Goal: Transaction & Acquisition: Book appointment/travel/reservation

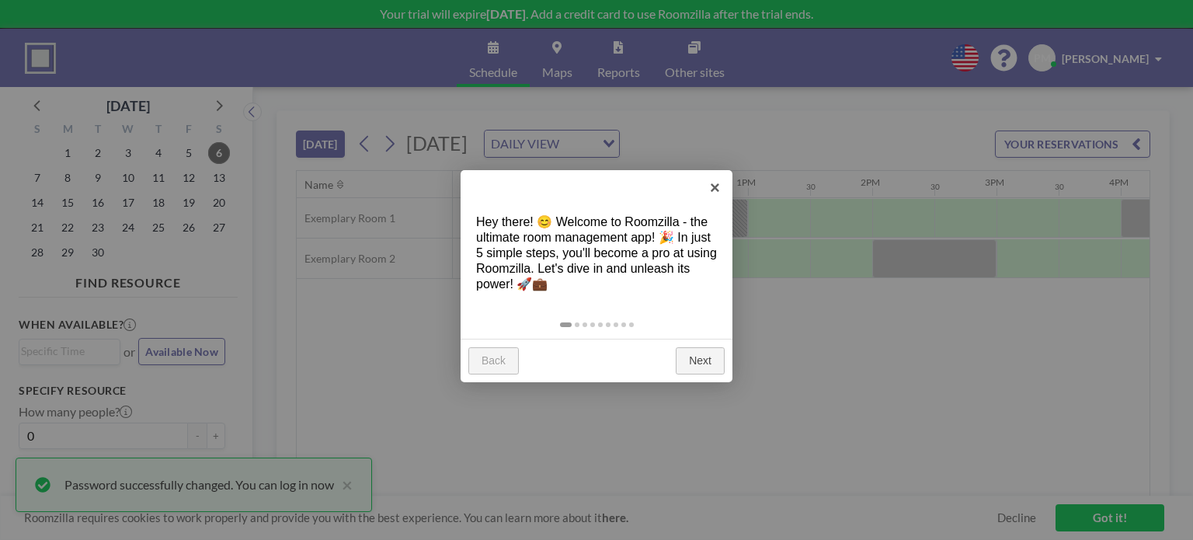
scroll to position [0, 1429]
click at [696, 374] on link "Next" at bounding box center [700, 361] width 49 height 28
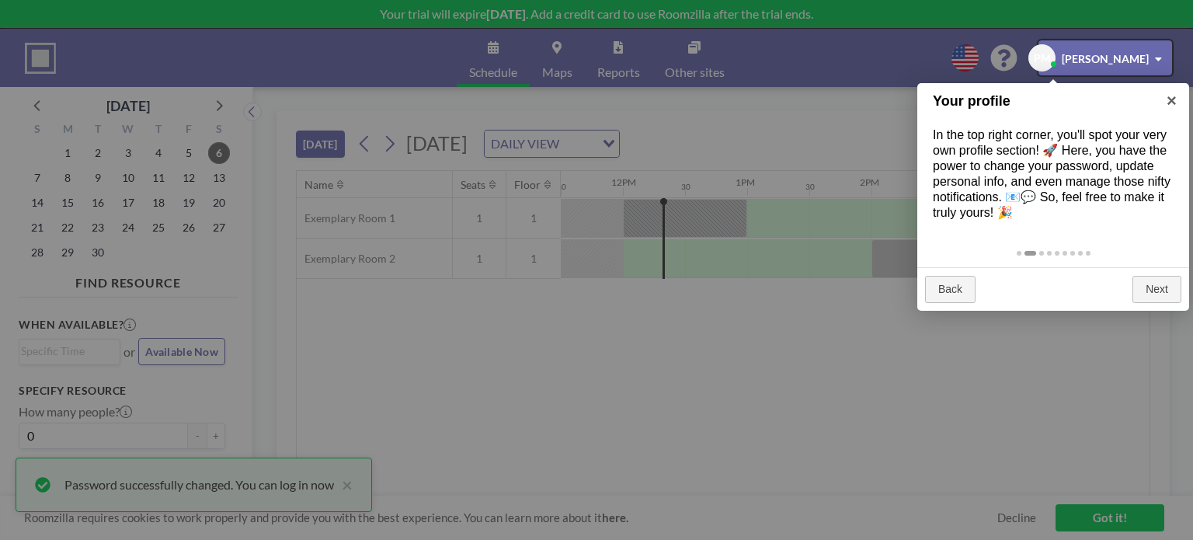
click at [1153, 268] on div "Back Next" at bounding box center [1053, 289] width 272 height 44
click at [1161, 283] on link "Next" at bounding box center [1157, 290] width 49 height 28
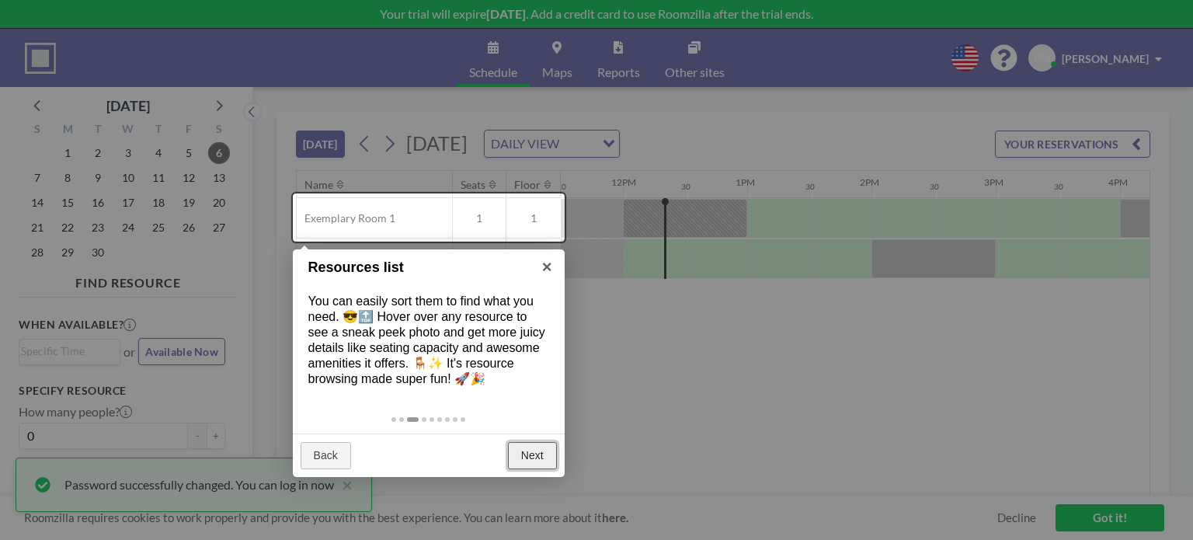
click at [544, 458] on link "Next" at bounding box center [532, 456] width 49 height 28
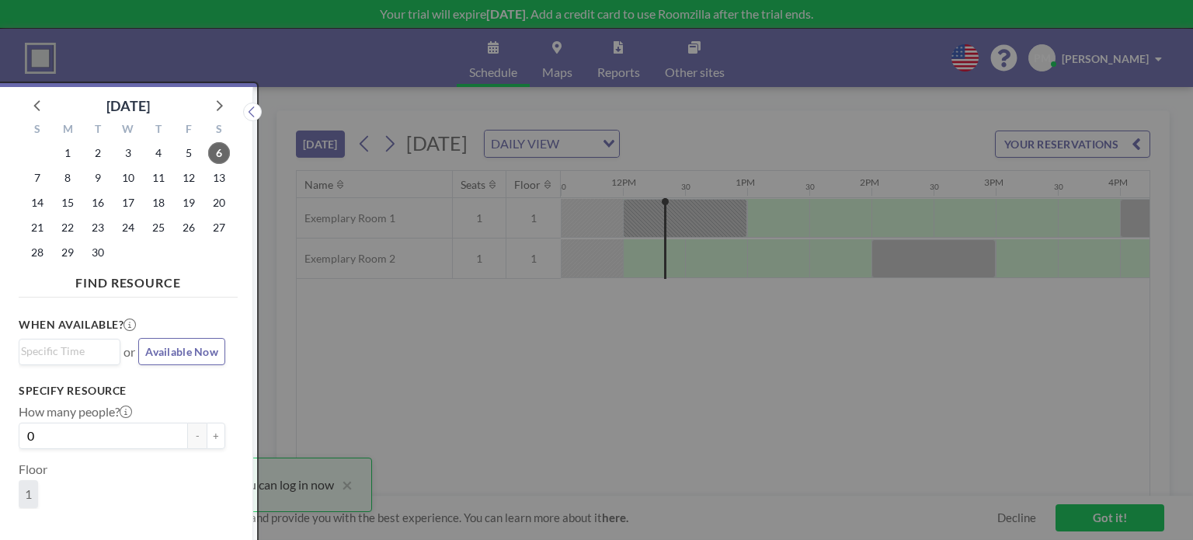
scroll to position [3, 0]
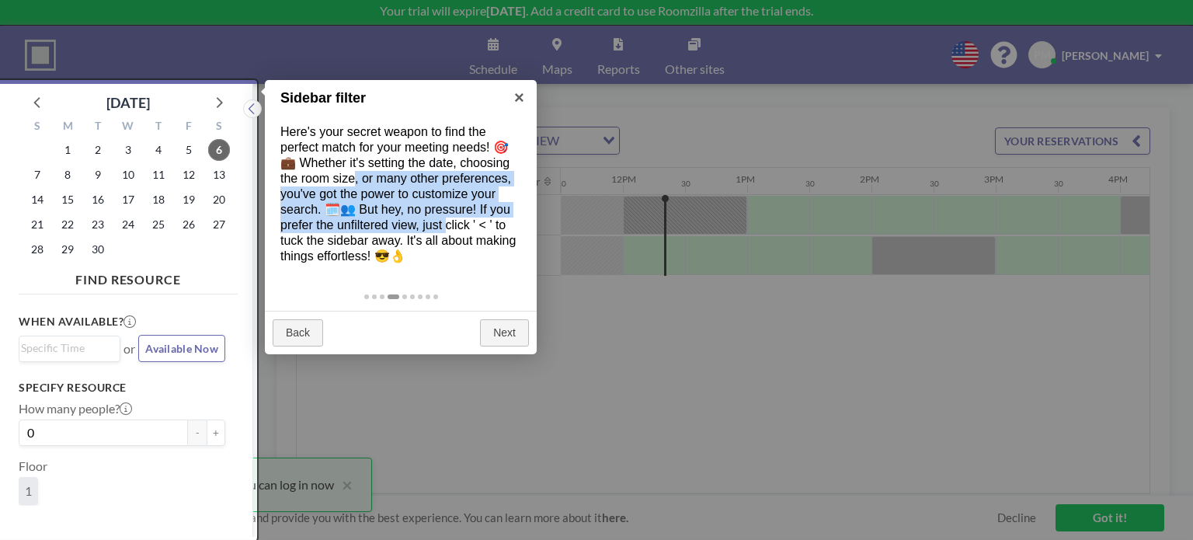
drag, startPoint x: 355, startPoint y: 176, endPoint x: 447, endPoint y: 217, distance: 100.9
click at [447, 217] on div "Here's your secret weapon to find the perfect match for your meeting needs! 🎯💼 …" at bounding box center [401, 194] width 272 height 171
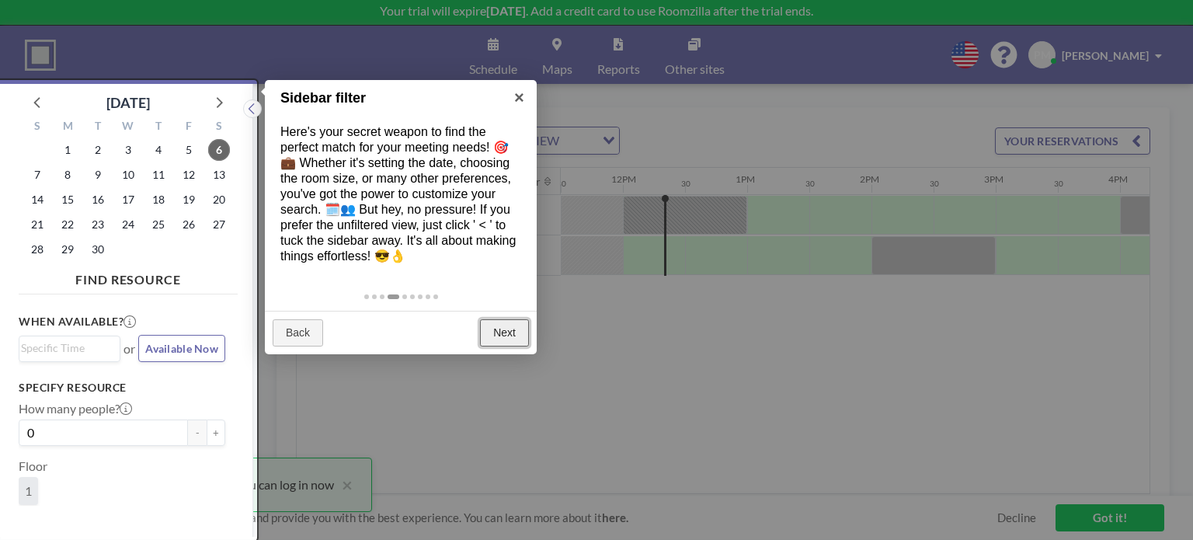
click at [493, 324] on link "Next" at bounding box center [504, 333] width 49 height 28
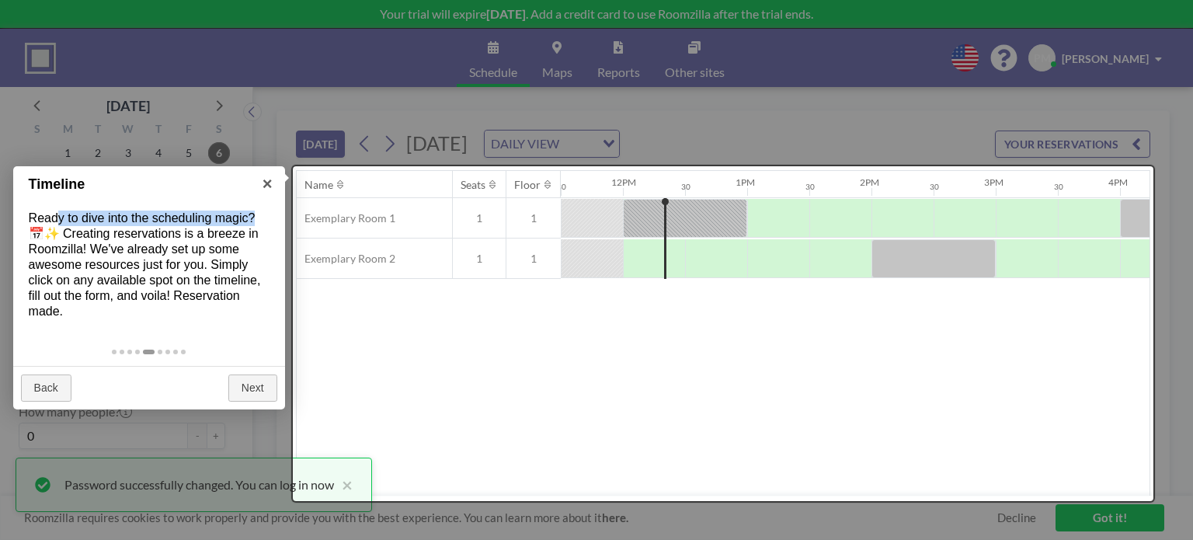
drag, startPoint x: 59, startPoint y: 217, endPoint x: 274, endPoint y: 211, distance: 215.3
click at [274, 211] on div "Ready to dive into the scheduling magic? 📅✨ Creating reservations is a breeze i…" at bounding box center [149, 265] width 272 height 140
click at [113, 236] on div "Ready to dive into the scheduling magic? 📅✨ Creating reservations is a breeze i…" at bounding box center [149, 265] width 272 height 140
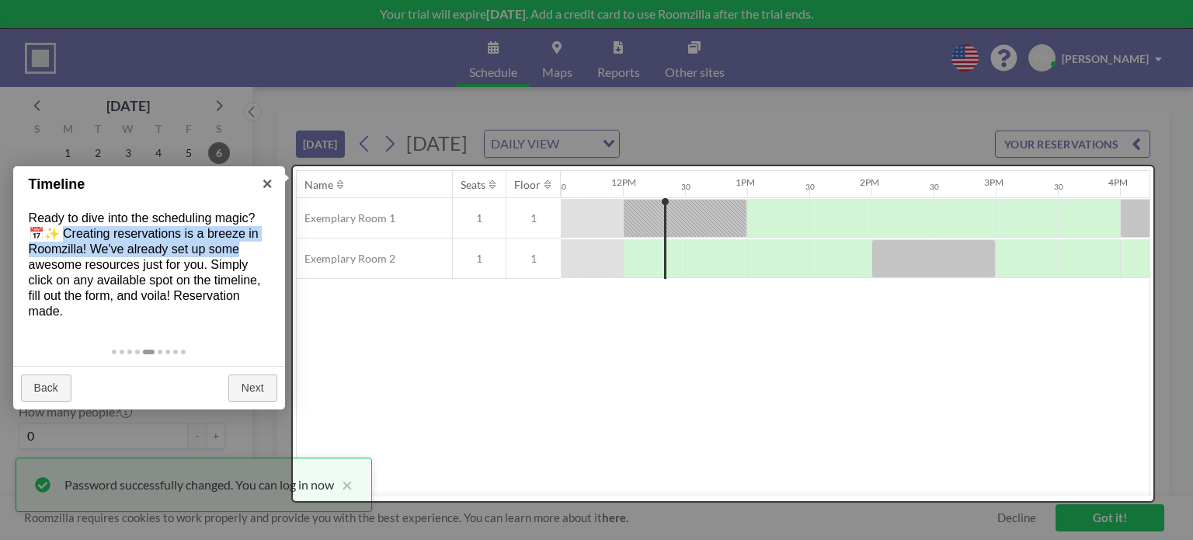
drag, startPoint x: 69, startPoint y: 238, endPoint x: 270, endPoint y: 242, distance: 201.2
click at [270, 242] on div "Ready to dive into the scheduling magic? 📅✨ Creating reservations is a breeze i…" at bounding box center [149, 265] width 272 height 140
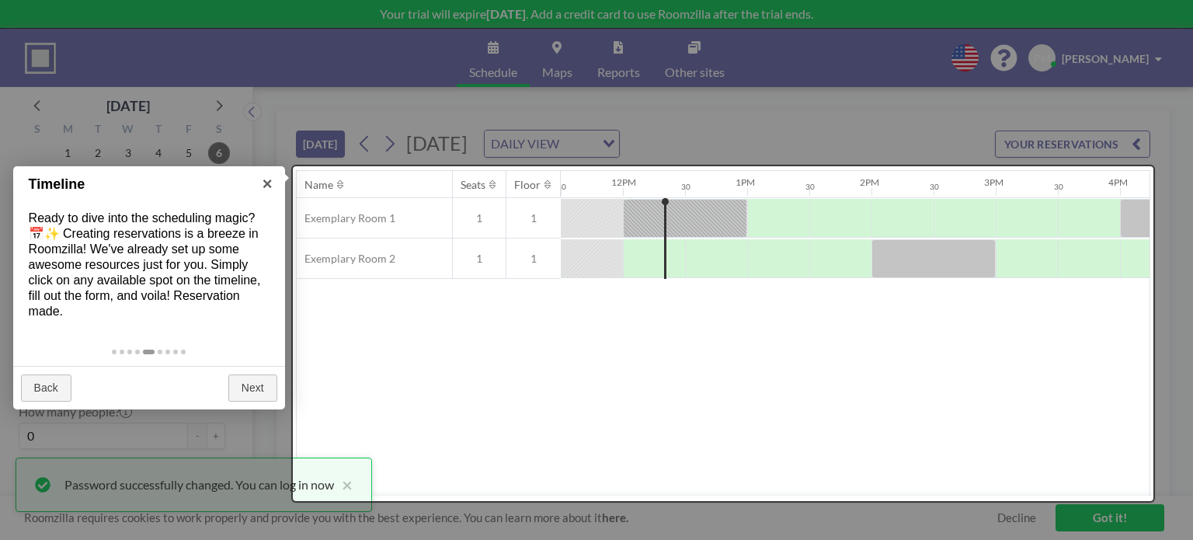
click at [132, 266] on div "Ready to dive into the scheduling magic? 📅✨ Creating reservations is a breeze i…" at bounding box center [149, 265] width 272 height 140
click at [236, 385] on link "Next" at bounding box center [252, 388] width 49 height 28
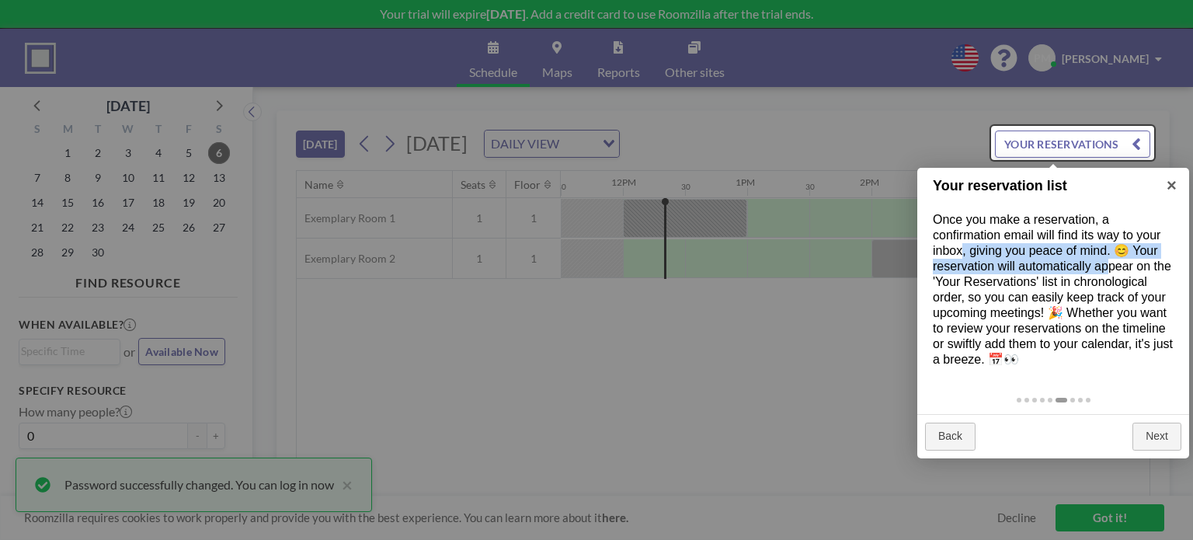
drag, startPoint x: 962, startPoint y: 245, endPoint x: 1111, endPoint y: 263, distance: 150.2
click at [1111, 263] on div "Once you make a reservation, a confirmation email will find its way to your inb…" at bounding box center [1053, 290] width 272 height 186
click at [1108, 266] on div "Once you make a reservation, a confirmation email will find its way to your inb…" at bounding box center [1053, 290] width 272 height 186
click at [1015, 266] on div "Once you make a reservation, a confirmation email will find its way to your inb…" at bounding box center [1053, 290] width 272 height 186
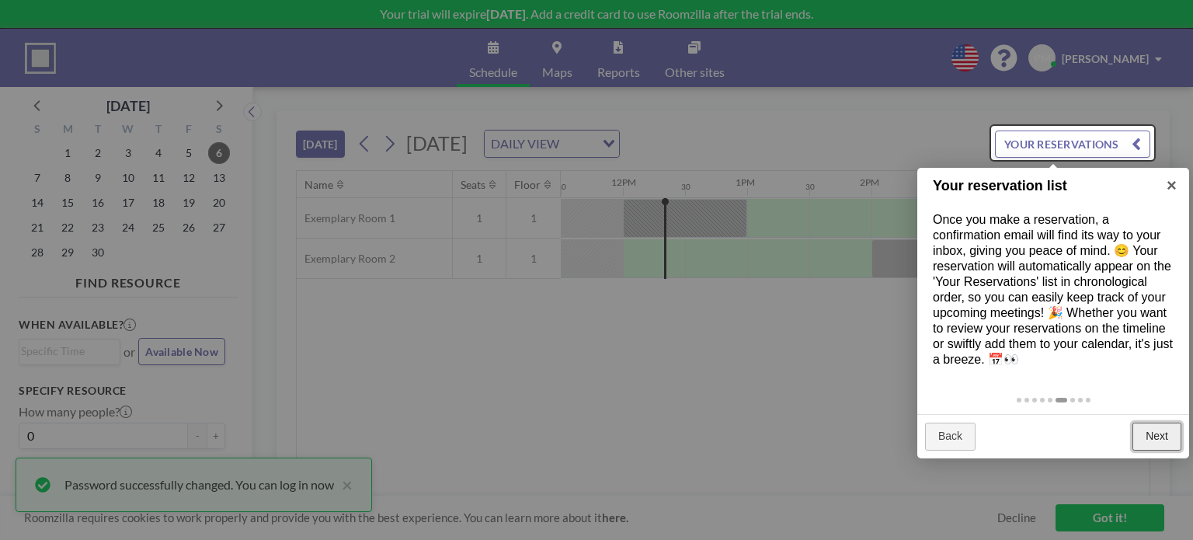
click at [1181, 434] on link "Next" at bounding box center [1157, 437] width 49 height 28
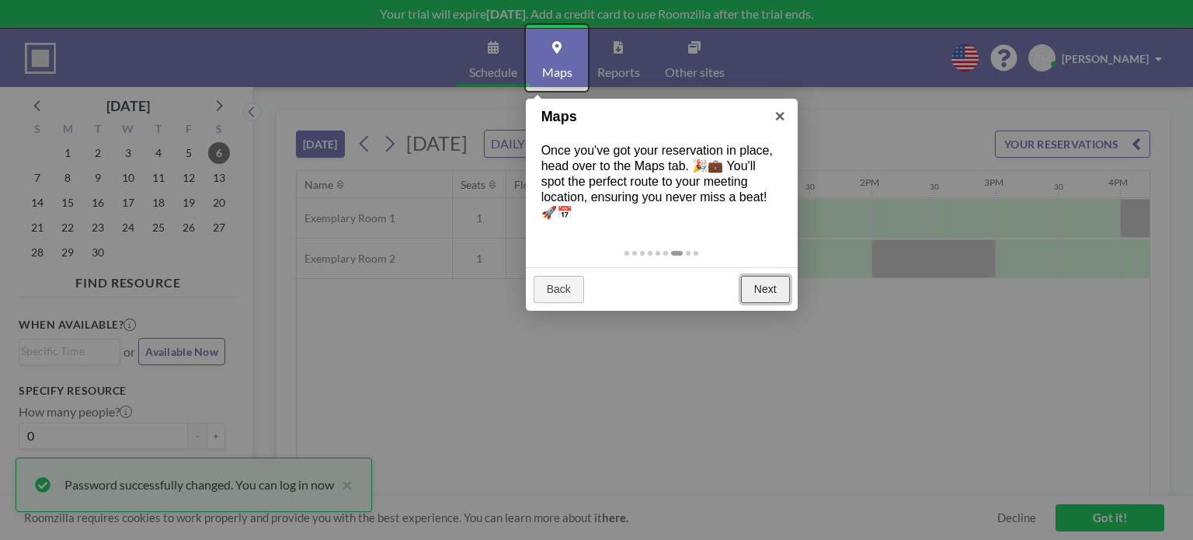
click at [771, 284] on link "Next" at bounding box center [765, 290] width 49 height 28
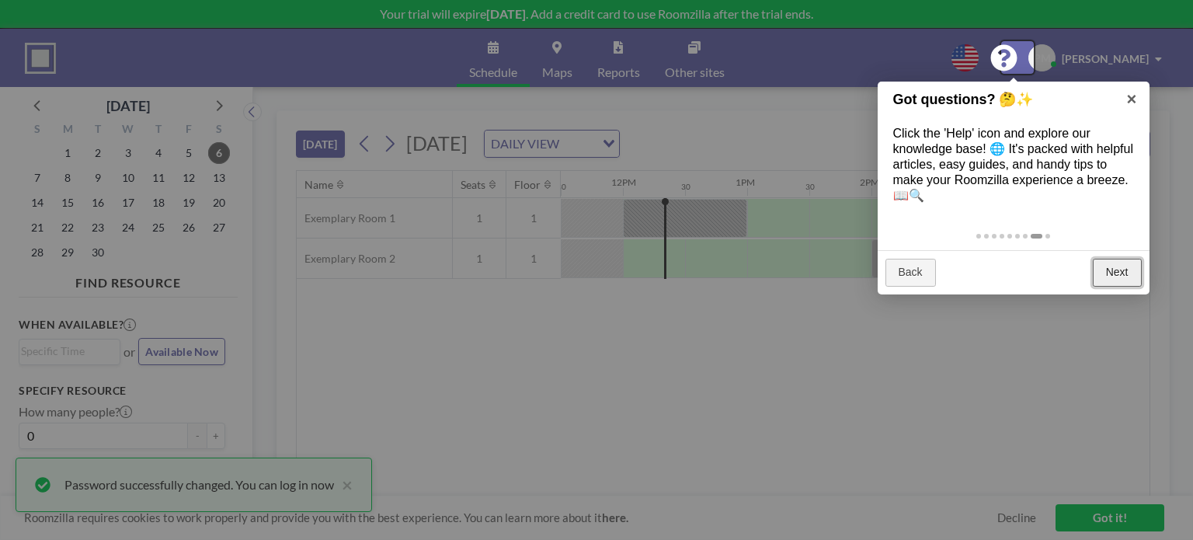
click at [1112, 267] on link "Next" at bounding box center [1117, 273] width 49 height 28
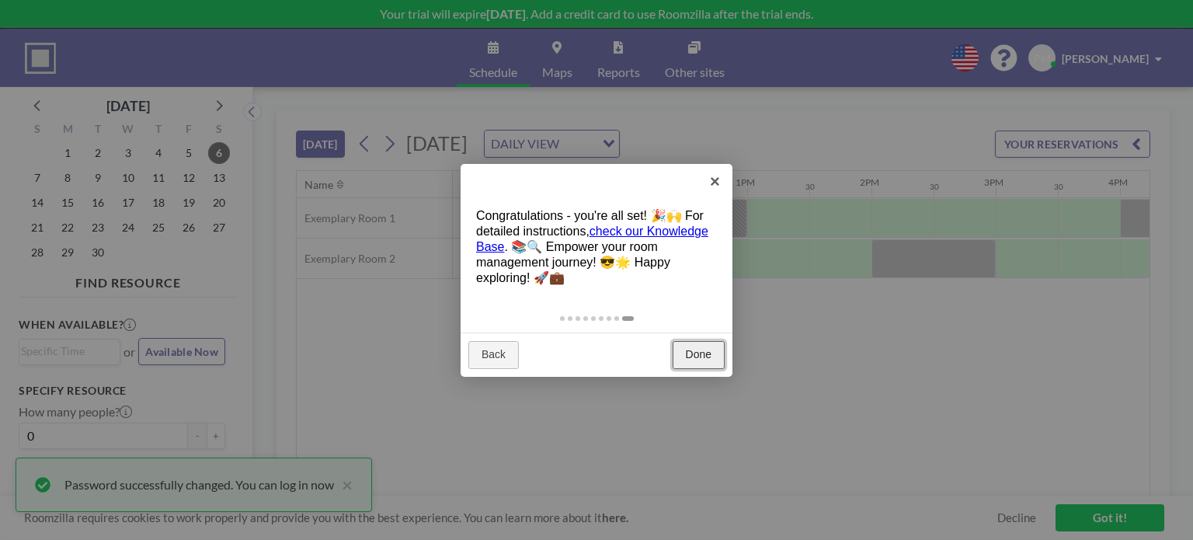
click at [693, 350] on link "Done" at bounding box center [699, 355] width 52 height 28
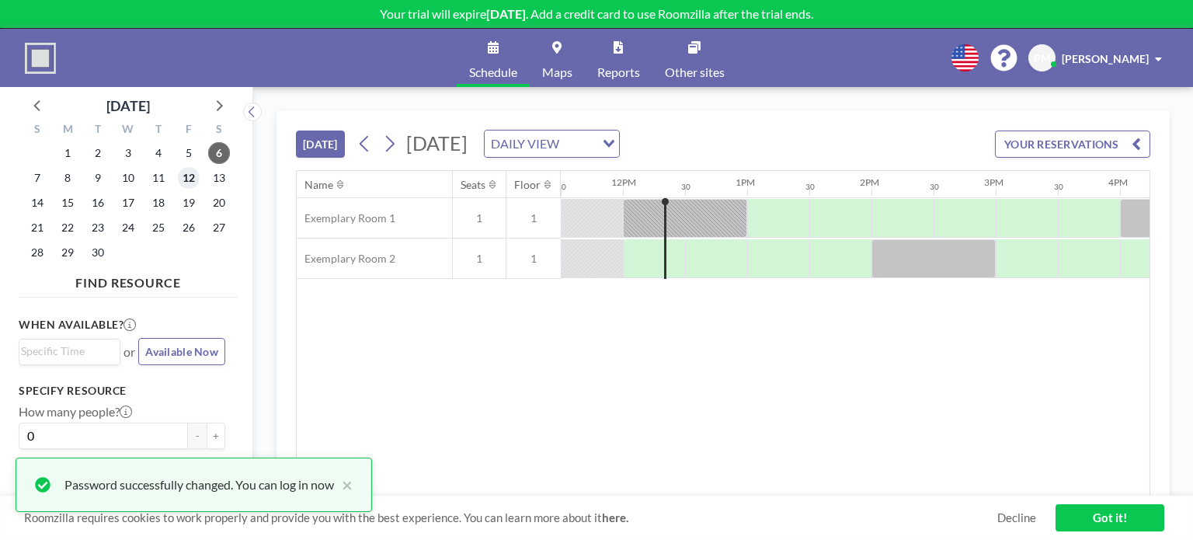
click at [179, 180] on span "12" at bounding box center [189, 178] width 22 height 22
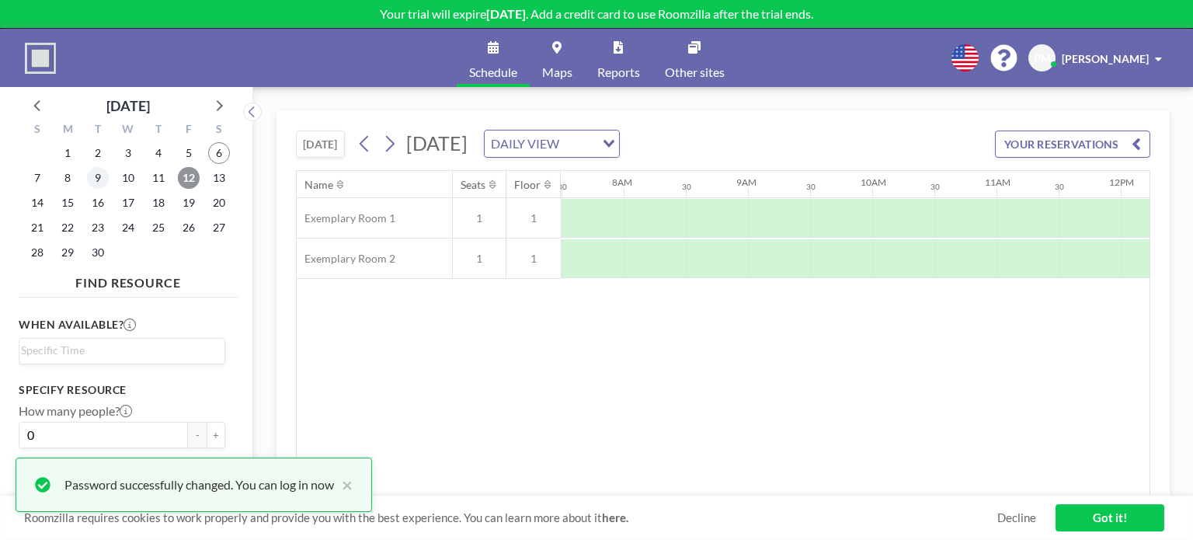
scroll to position [0, 932]
click at [71, 170] on span "8" at bounding box center [68, 178] width 22 height 22
click at [128, 344] on input "Search for option" at bounding box center [118, 351] width 195 height 19
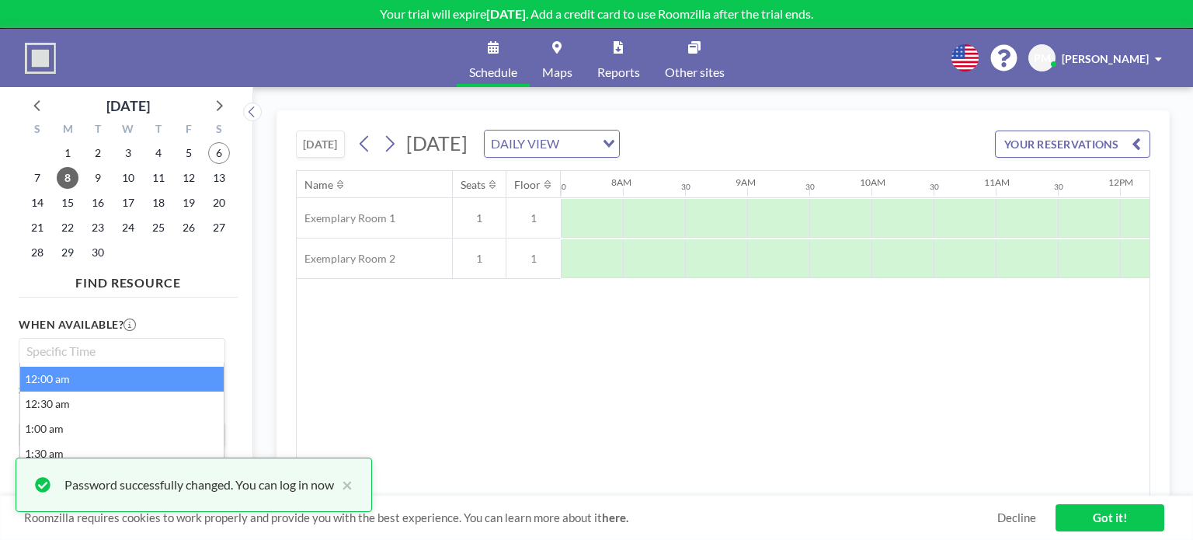
click at [56, 377] on li "12:00 am" at bounding box center [122, 379] width 204 height 25
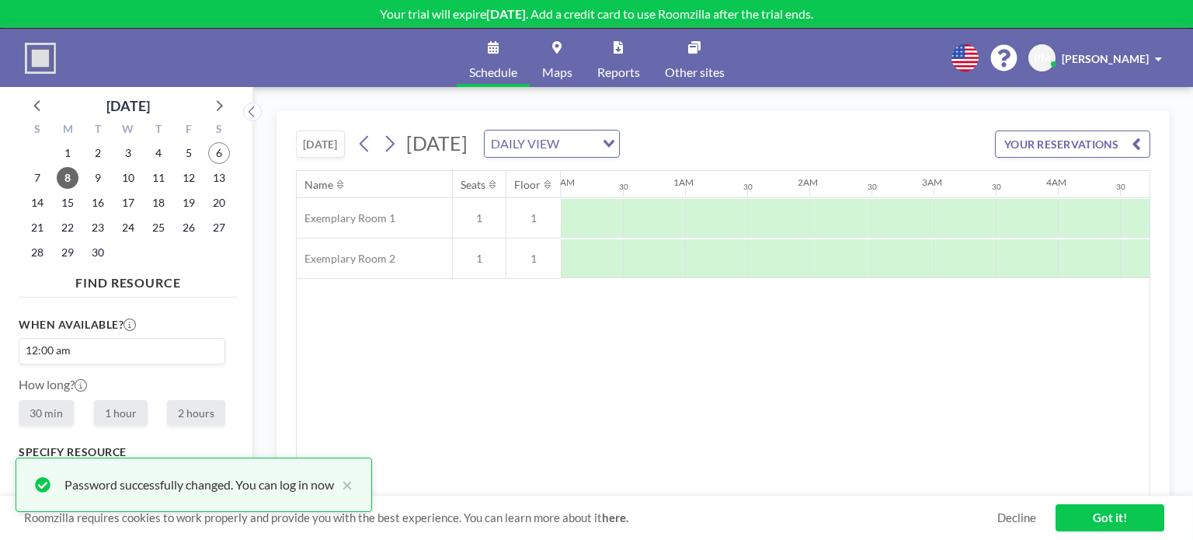
click at [114, 409] on label "1 hour" at bounding box center [121, 413] width 54 height 26
radio input "true"
click at [353, 486] on button "×" at bounding box center [343, 484] width 19 height 19
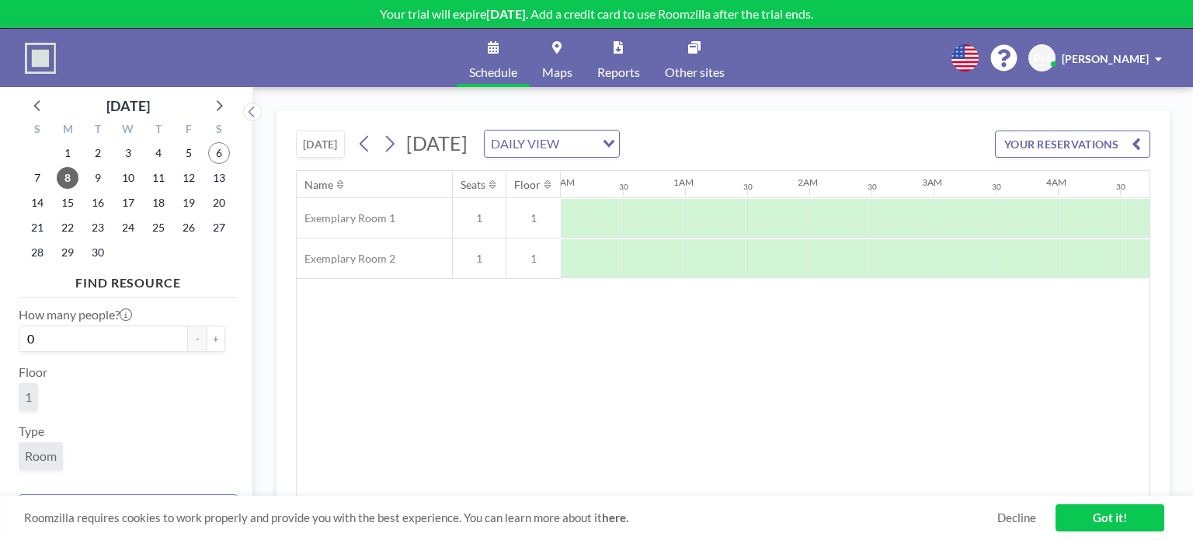
scroll to position [132, 0]
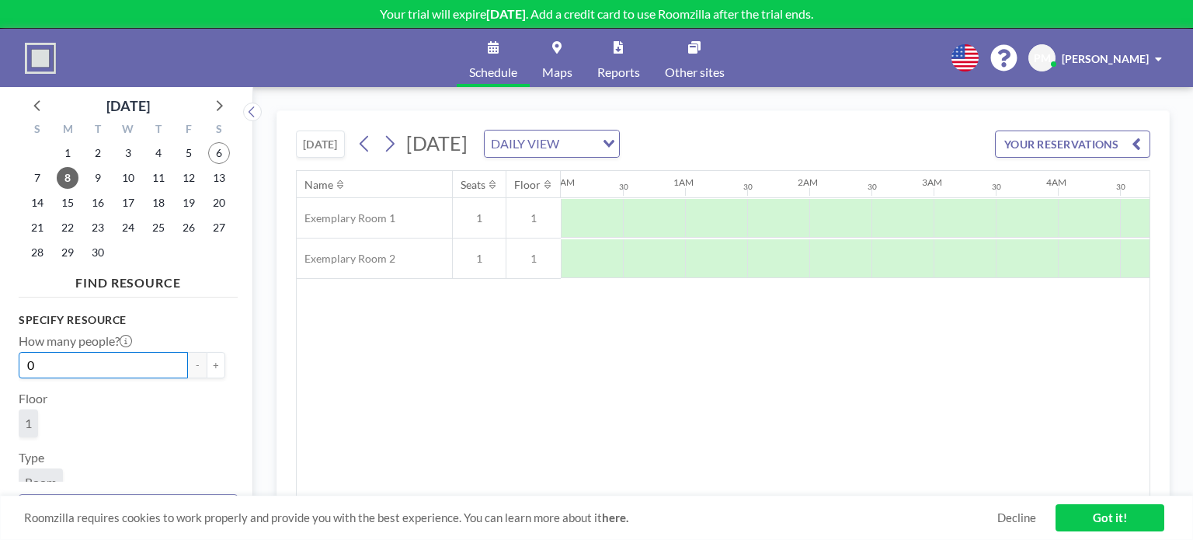
click at [90, 371] on input "0" at bounding box center [103, 365] width 169 height 26
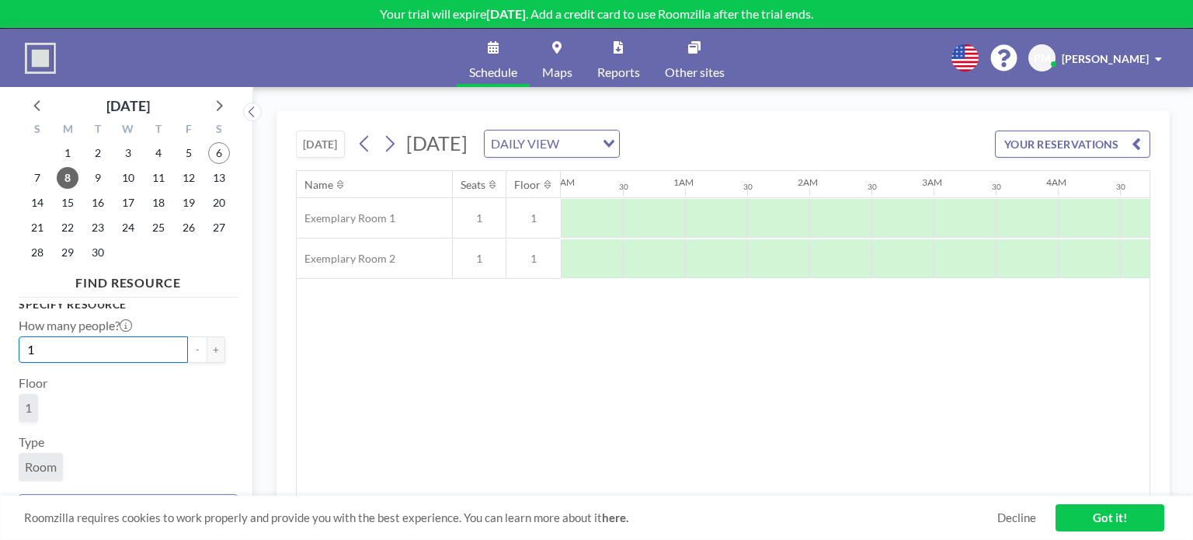
scroll to position [177, 0]
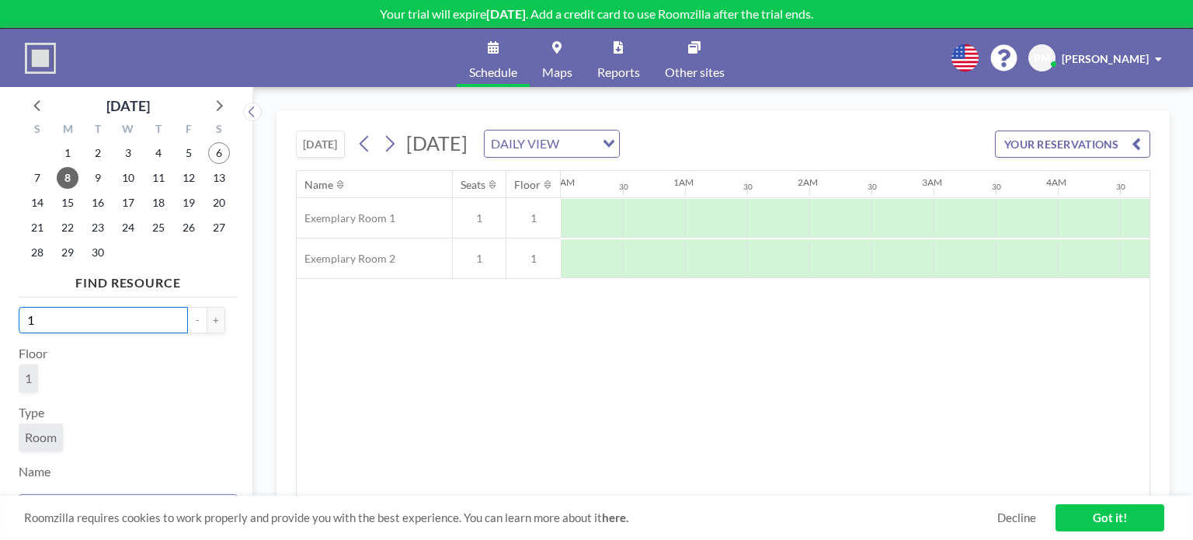
click at [118, 325] on input "1" at bounding box center [103, 320] width 169 height 26
click at [191, 318] on button "-" at bounding box center [197, 320] width 19 height 26
click at [214, 318] on button "+" at bounding box center [216, 320] width 19 height 26
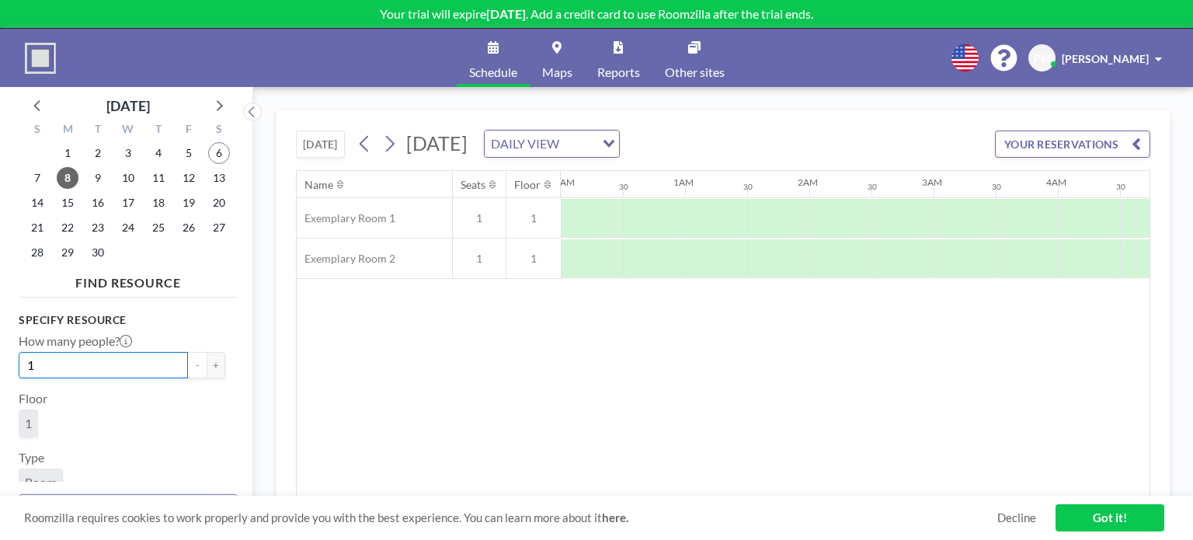
click at [56, 359] on input "1" at bounding box center [103, 365] width 169 height 26
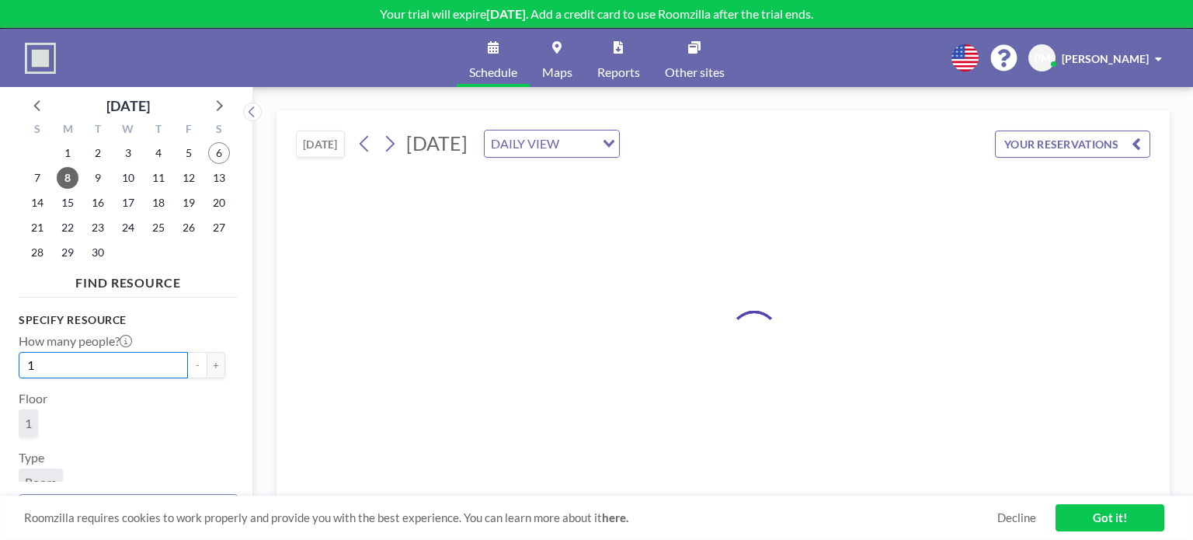
type input "1"
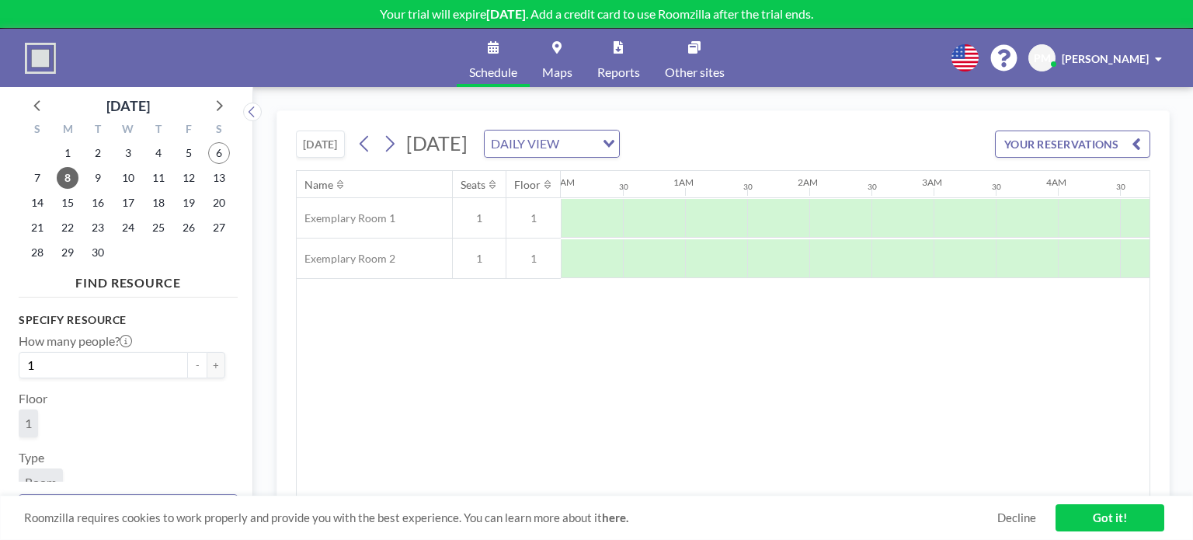
click at [595, 150] on div "DAILY VIEW" at bounding box center [540, 142] width 110 height 23
click at [726, 189] on li "WEEKLY VIEW" at bounding box center [730, 193] width 133 height 23
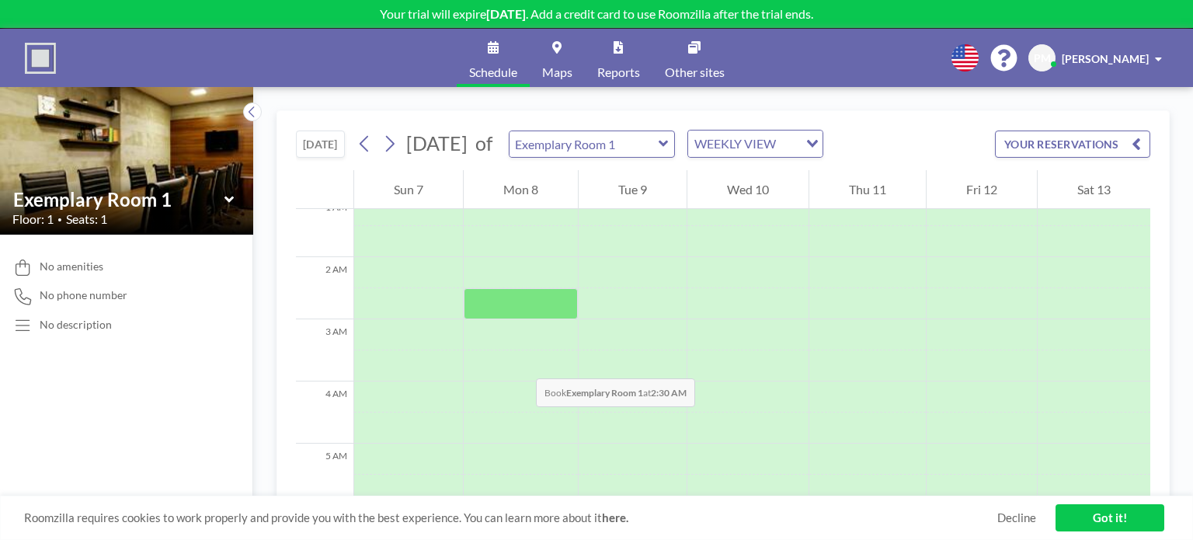
scroll to position [0, 0]
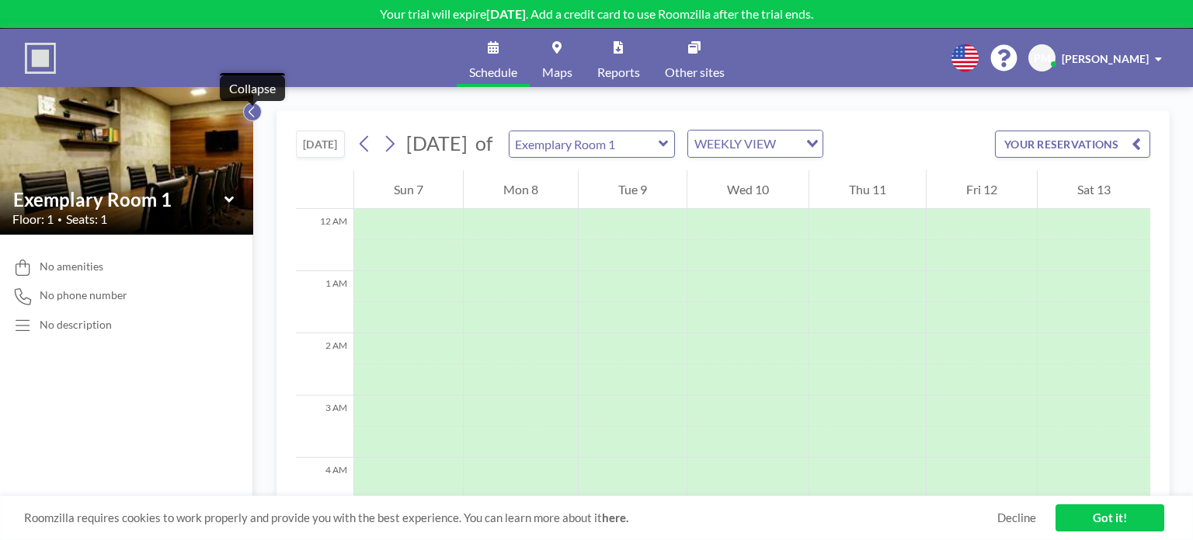
click at [245, 110] on button at bounding box center [252, 112] width 19 height 19
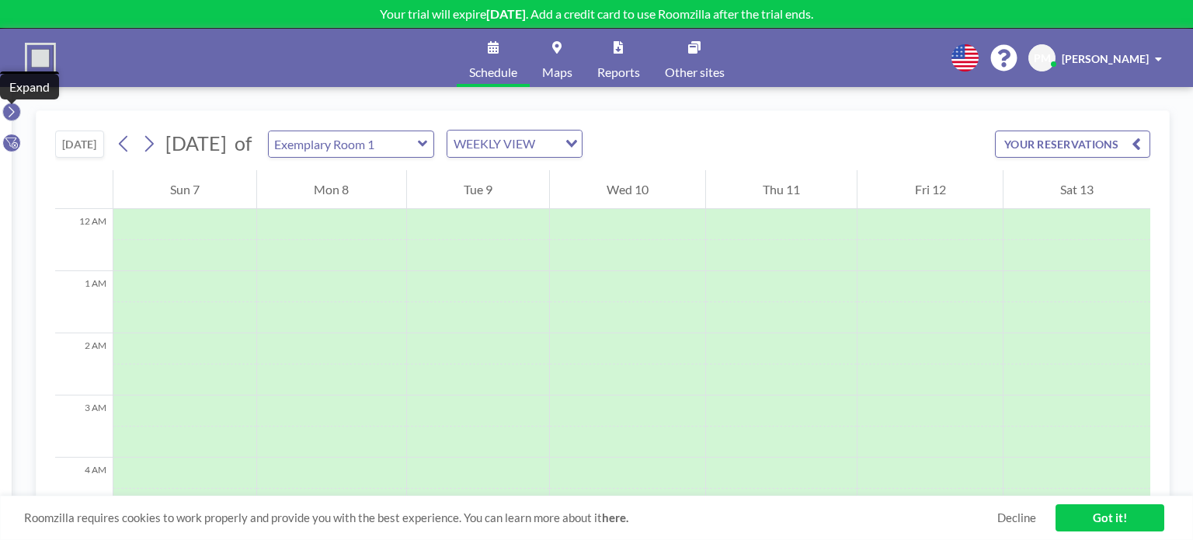
click at [6, 110] on icon at bounding box center [11, 112] width 10 height 16
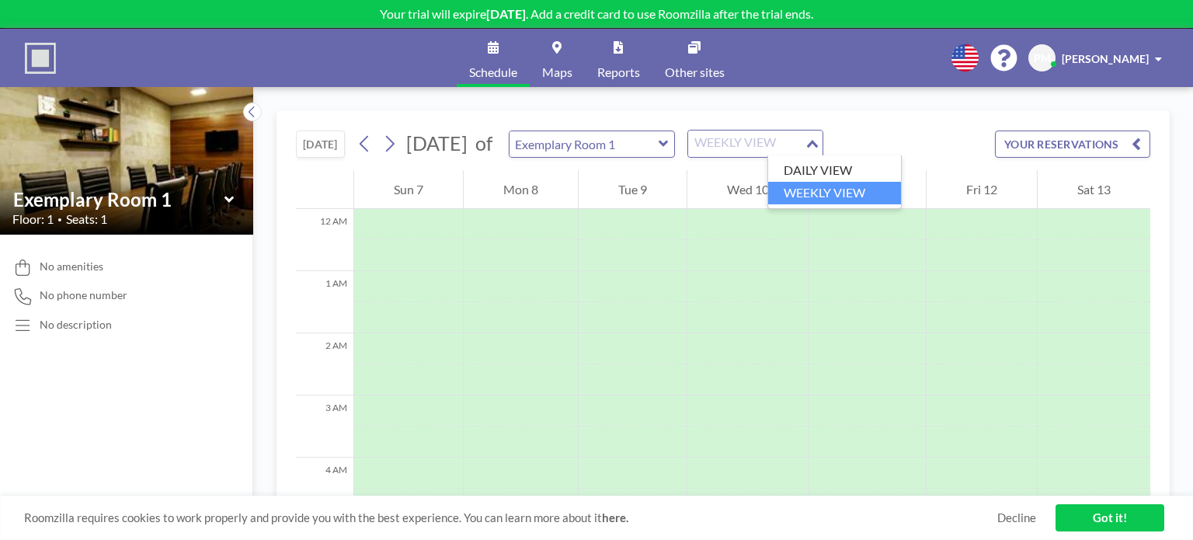
click at [805, 142] on div "WEEKLY VIEW" at bounding box center [746, 142] width 117 height 23
click at [819, 170] on li "DAILY VIEW" at bounding box center [834, 170] width 133 height 23
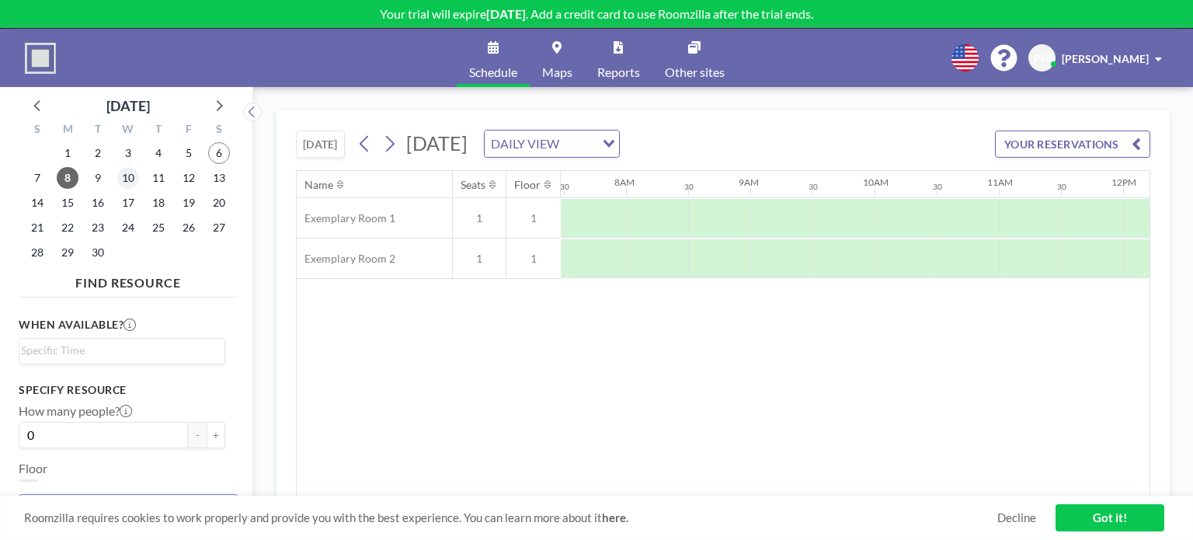
scroll to position [0, 932]
click at [71, 173] on span "8" at bounding box center [68, 178] width 22 height 22
click at [99, 340] on div "Search for option" at bounding box center [118, 350] width 198 height 22
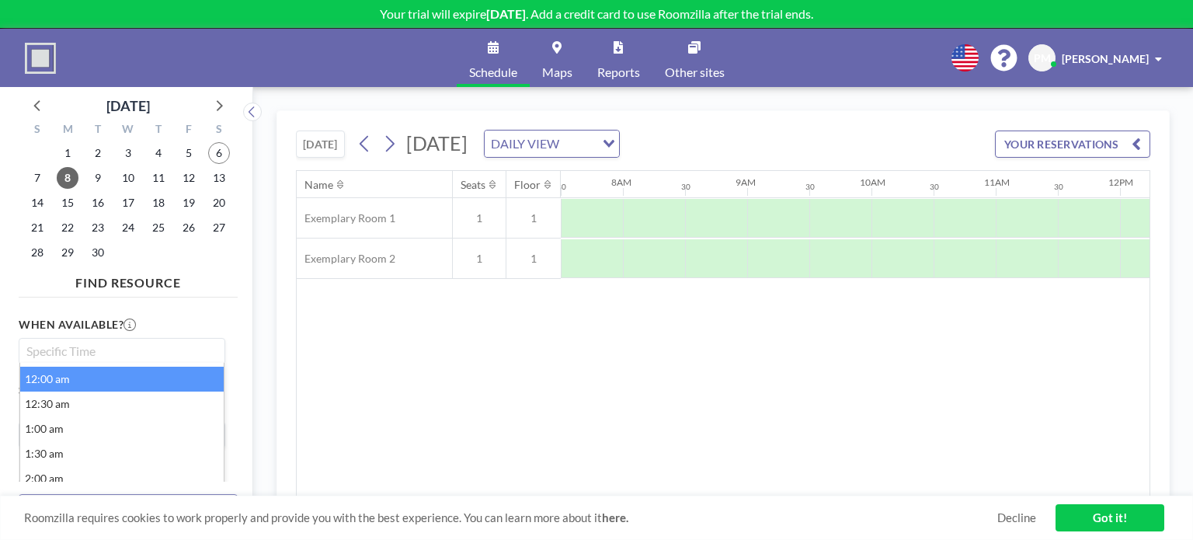
click at [66, 381] on li "12:00 am" at bounding box center [122, 379] width 204 height 25
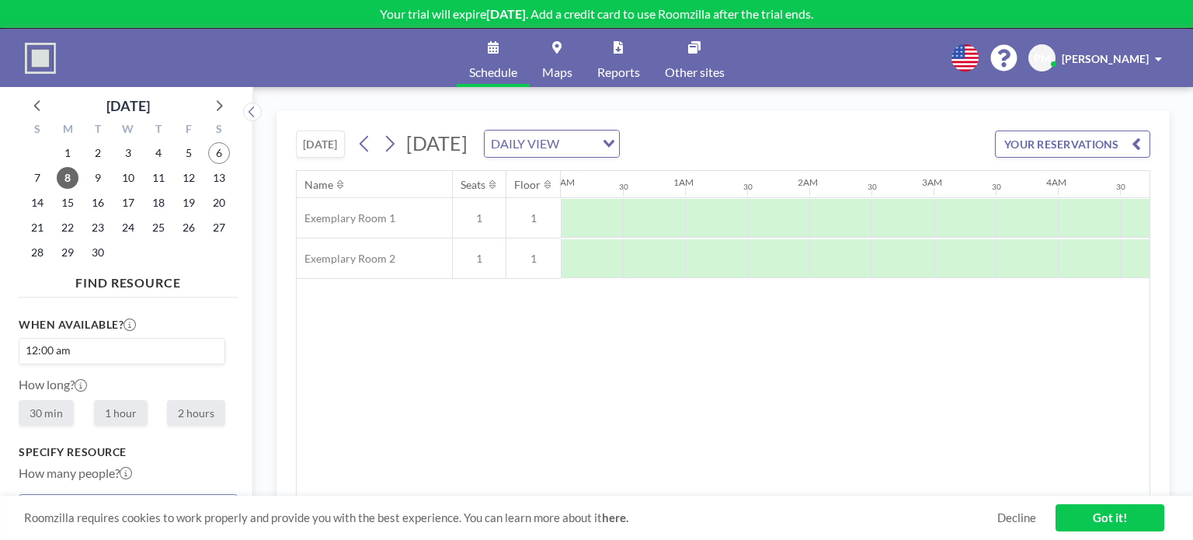
click at [113, 410] on label "1 hour" at bounding box center [121, 413] width 54 height 26
radio input "true"
click at [62, 412] on label "30 min" at bounding box center [46, 413] width 55 height 26
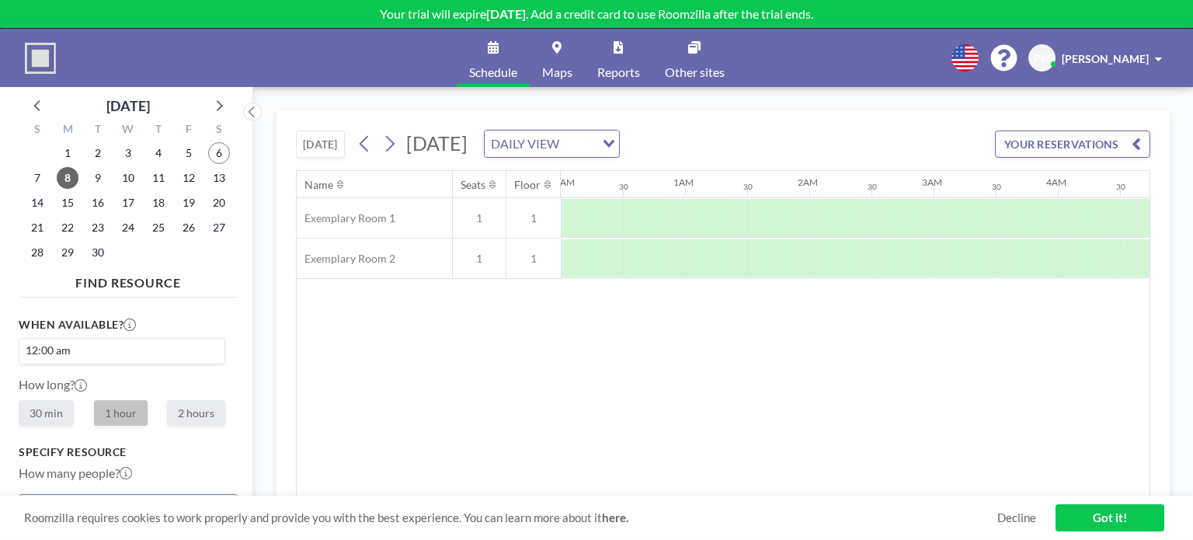
radio input "true"
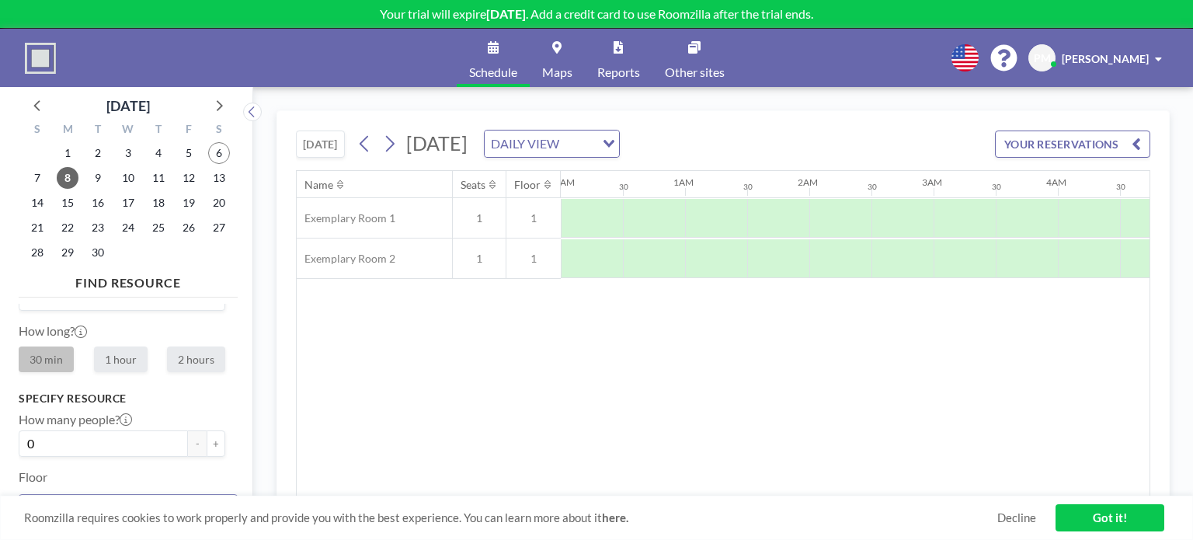
scroll to position [155, 0]
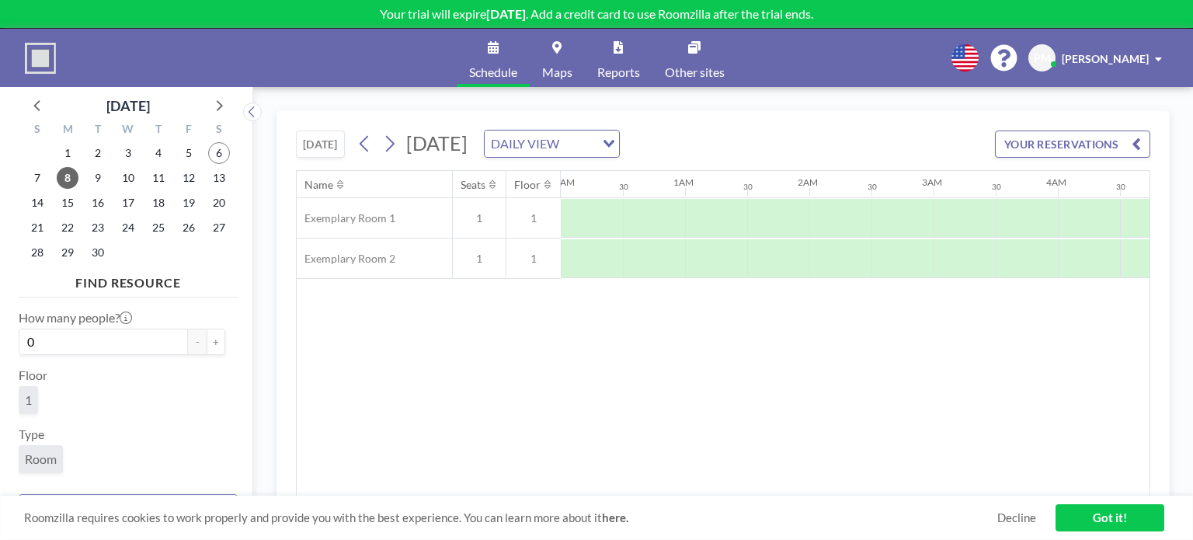
click at [29, 398] on span "1" at bounding box center [28, 400] width 7 height 16
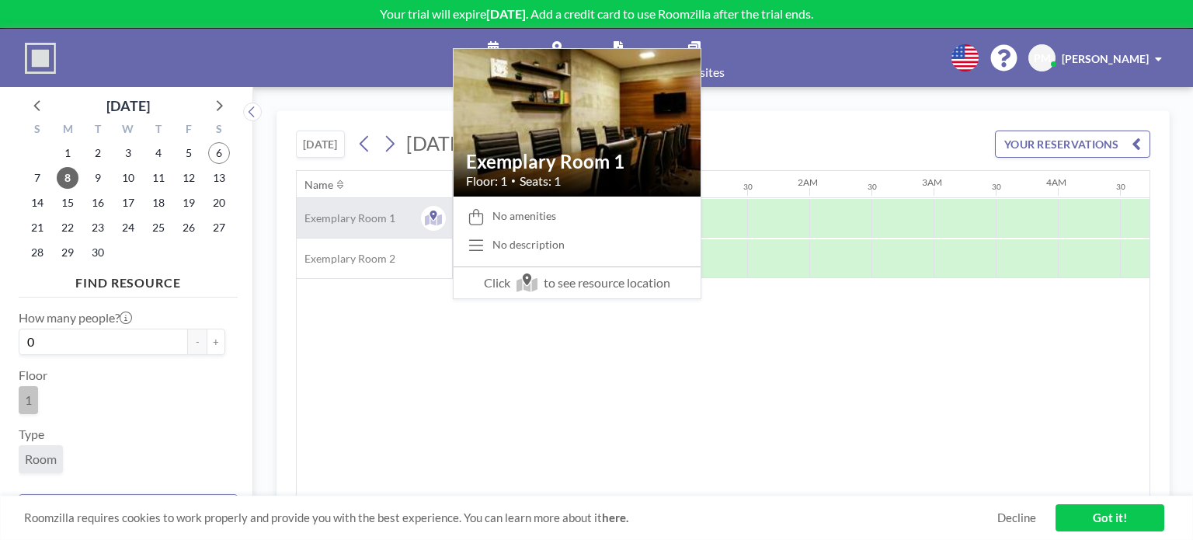
click at [351, 223] on span "Exemplary Room 1" at bounding box center [346, 218] width 99 height 14
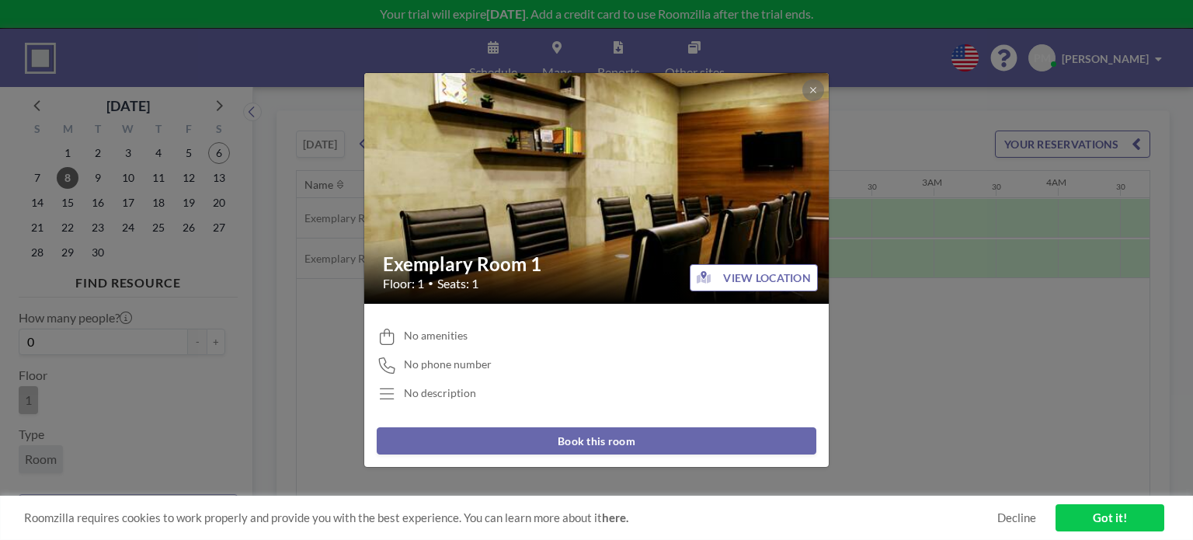
click at [585, 444] on button "Book this room" at bounding box center [597, 440] width 440 height 27
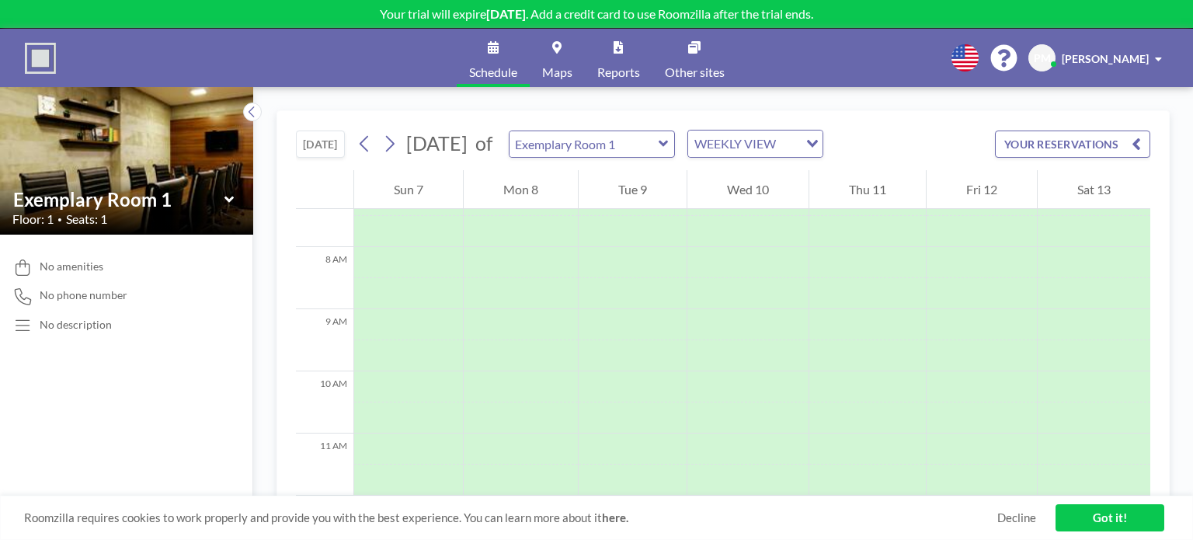
scroll to position [466, 0]
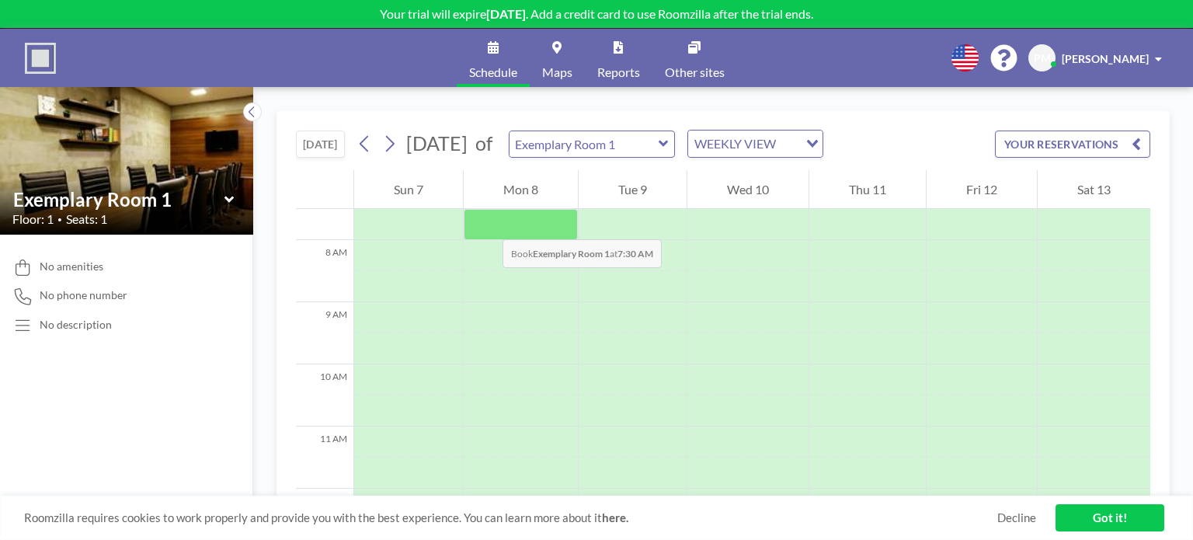
click at [487, 224] on div at bounding box center [521, 224] width 114 height 31
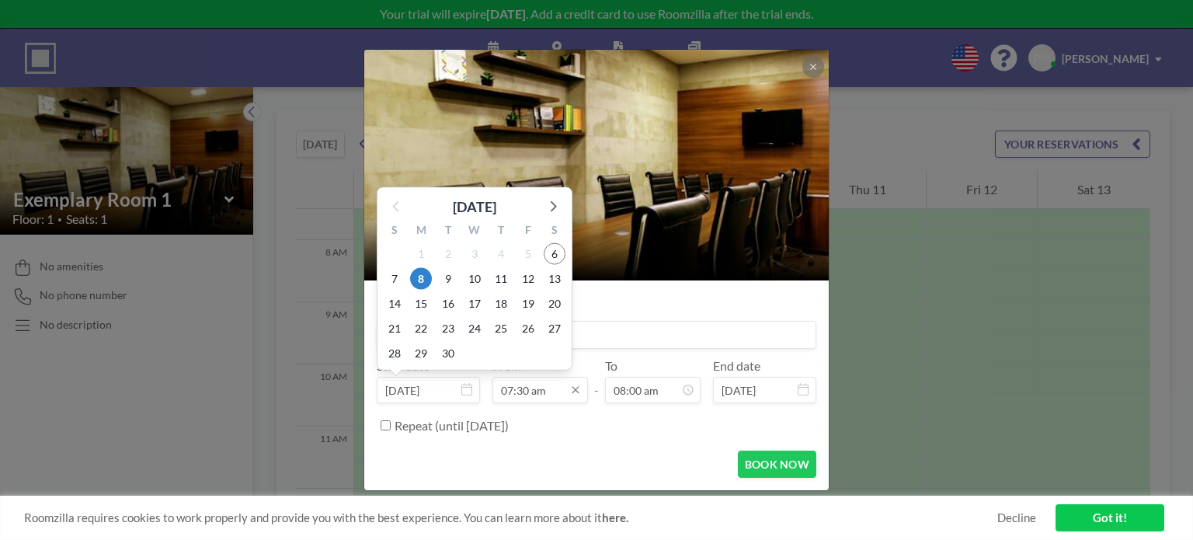
scroll to position [415, 0]
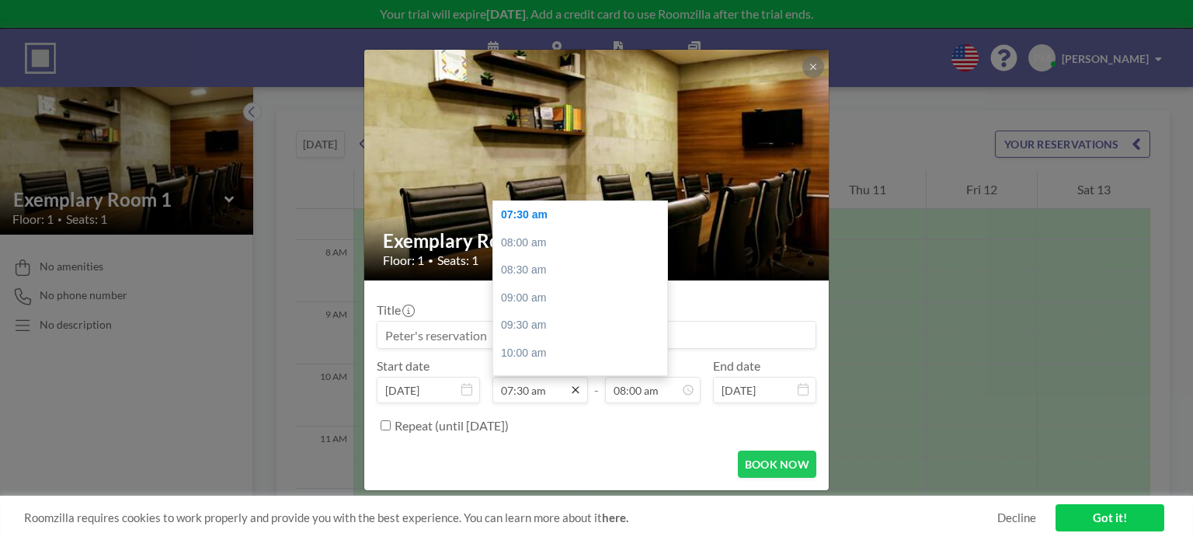
click at [575, 389] on icon at bounding box center [575, 390] width 7 height 7
click at [521, 307] on div "12:00 pm" at bounding box center [584, 308] width 182 height 28
type input "12:00 pm"
type input "12:30 pm"
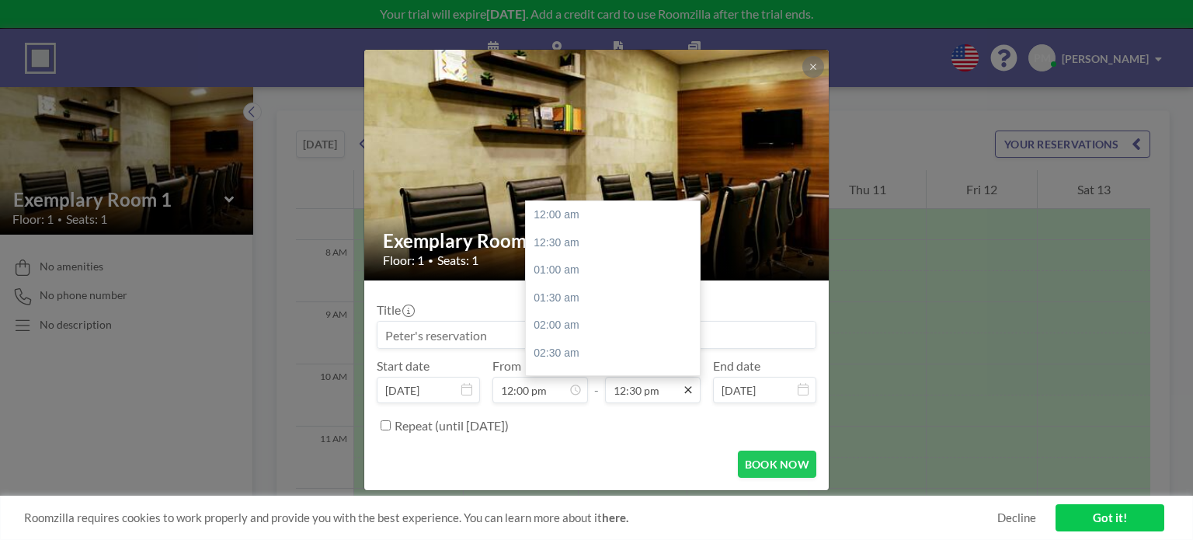
scroll to position [691, 0]
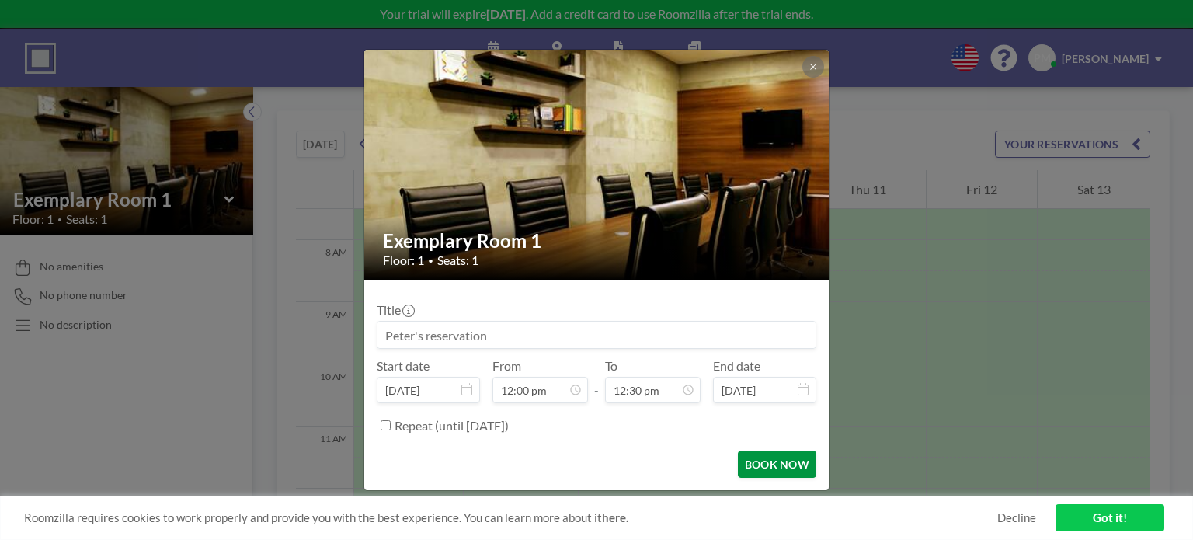
click at [767, 459] on button "BOOK NOW" at bounding box center [777, 464] width 78 height 27
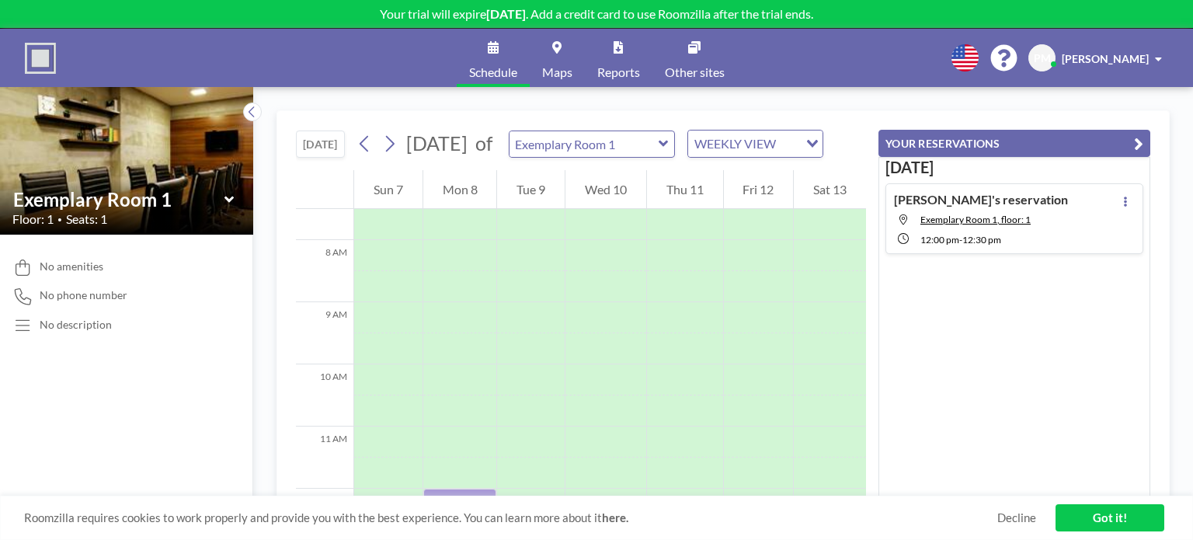
click at [1097, 510] on link "Got it!" at bounding box center [1110, 517] width 109 height 27
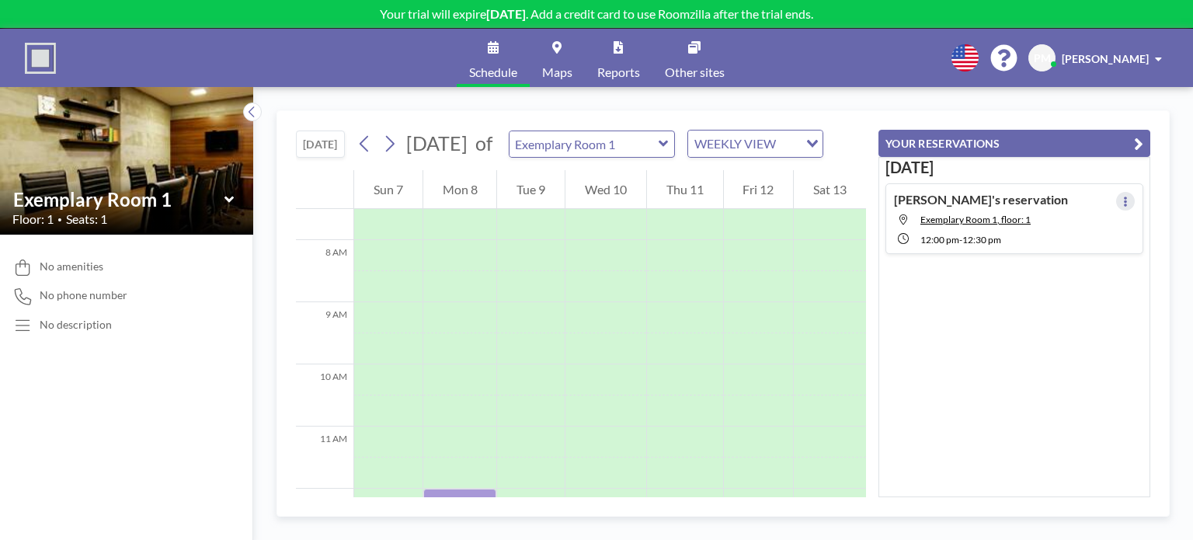
click at [1124, 200] on button at bounding box center [1125, 201] width 19 height 19
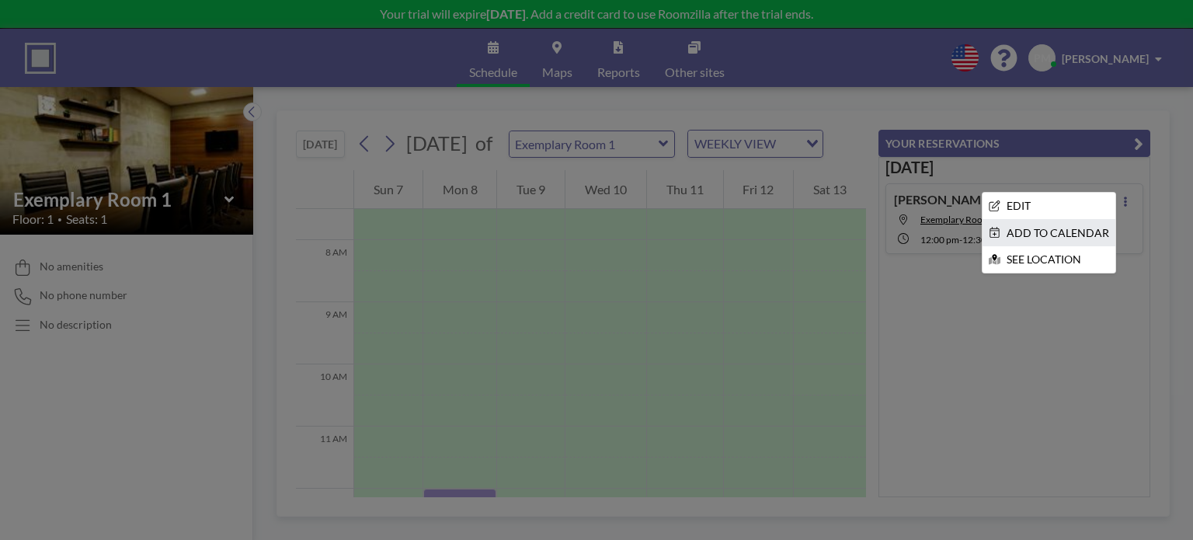
click at [1056, 232] on li "ADD TO CALENDAR" at bounding box center [1049, 233] width 133 height 26
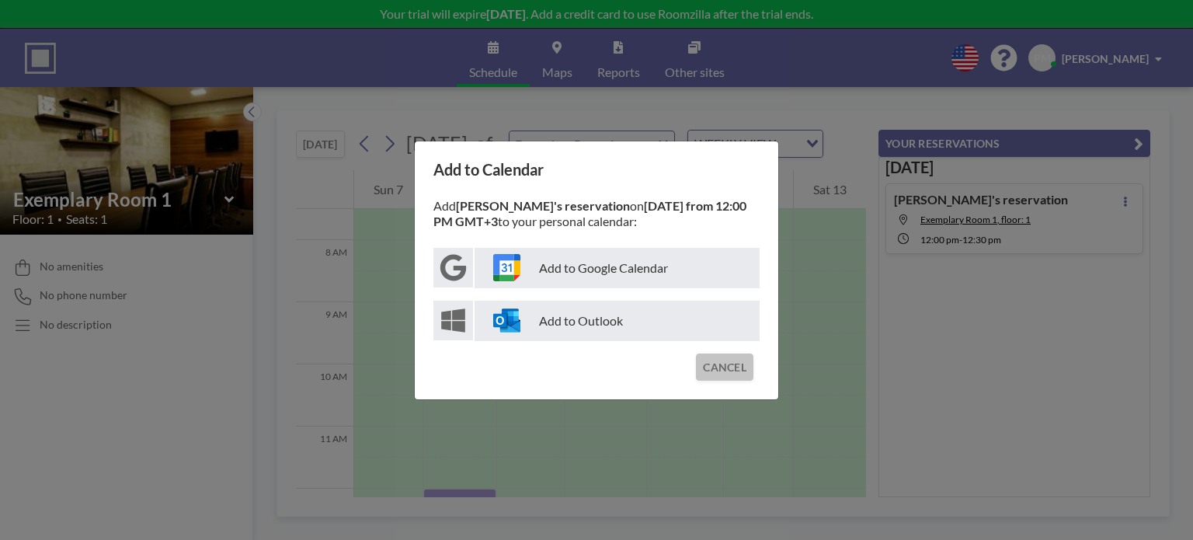
click at [746, 365] on button "CANCEL" at bounding box center [724, 366] width 57 height 27
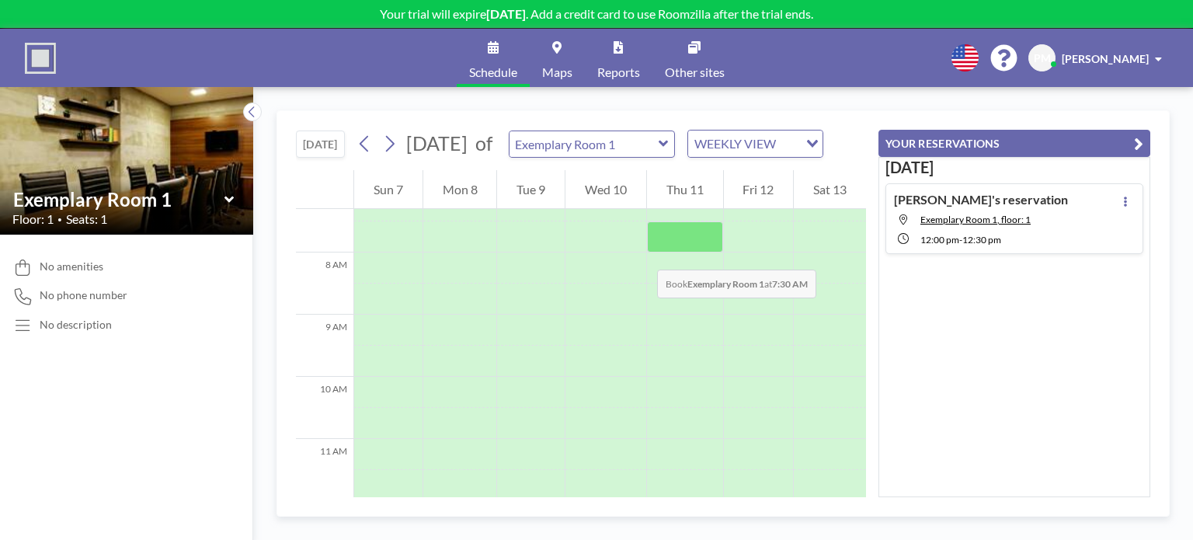
scroll to position [221, 0]
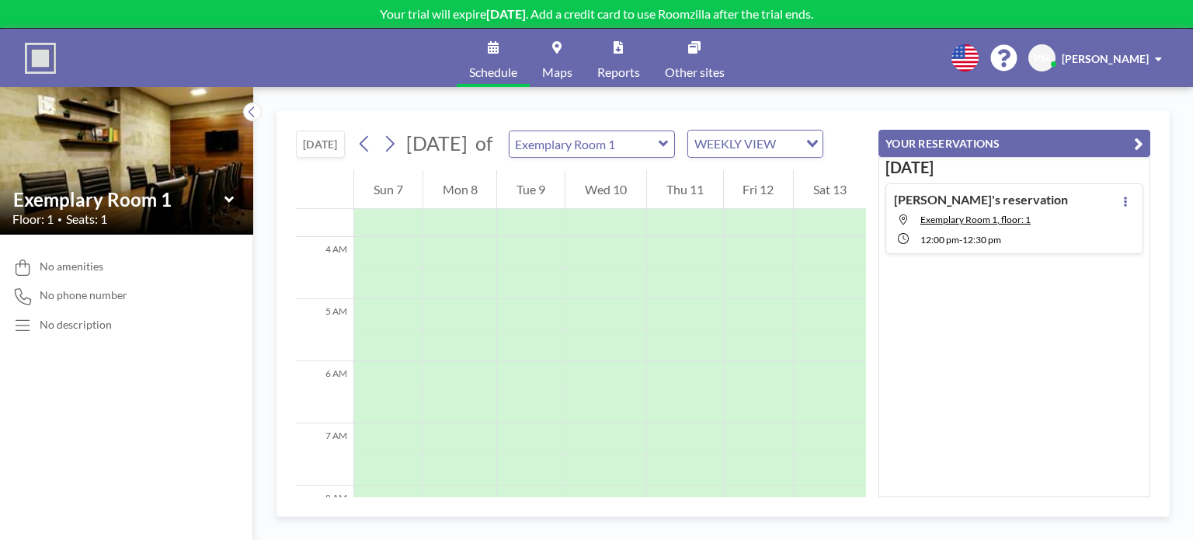
click at [669, 151] on icon at bounding box center [664, 144] width 10 height 16
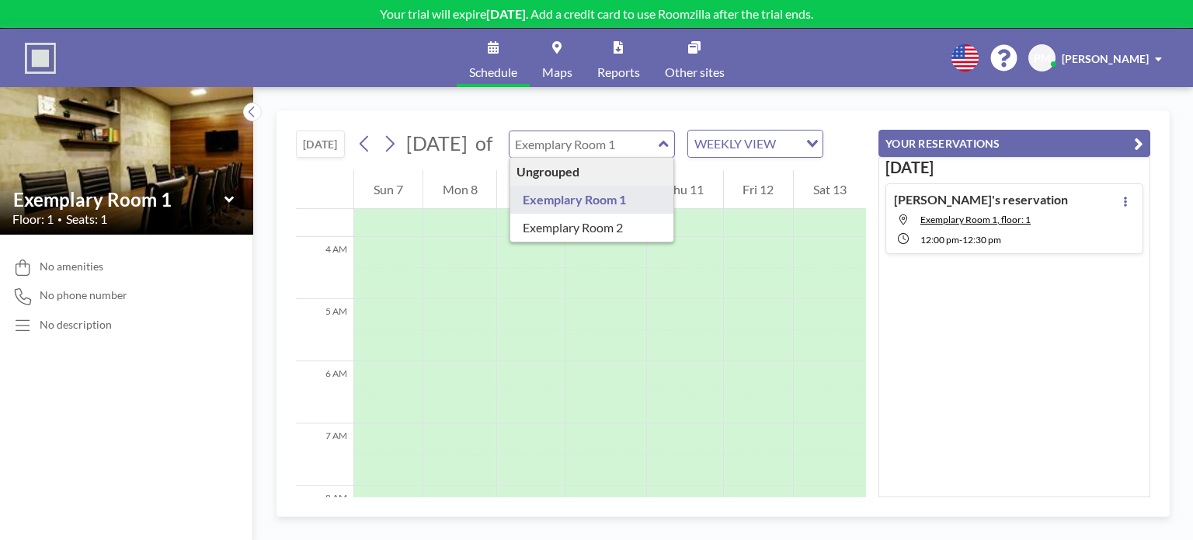
type input "Exemplary Room 1"
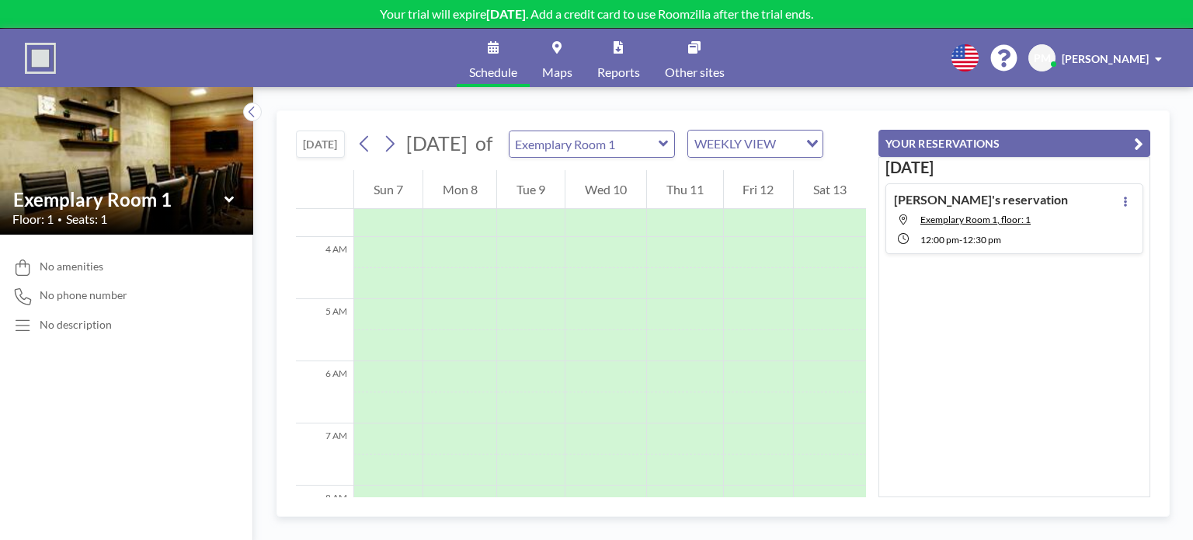
click at [921, 312] on div "Sep 8 Peter's reservation Exemplary Room 1, floor: 1 12:00 PM - 12:30 PM" at bounding box center [1015, 327] width 272 height 340
click at [913, 198] on h4 "Peter's reservation" at bounding box center [981, 200] width 174 height 16
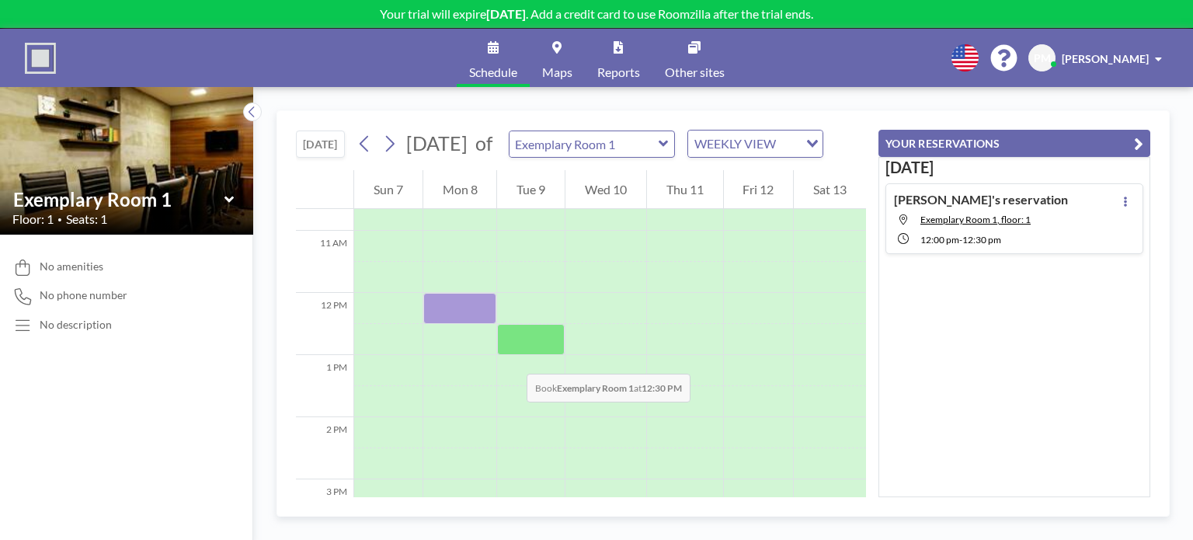
scroll to position [637, 0]
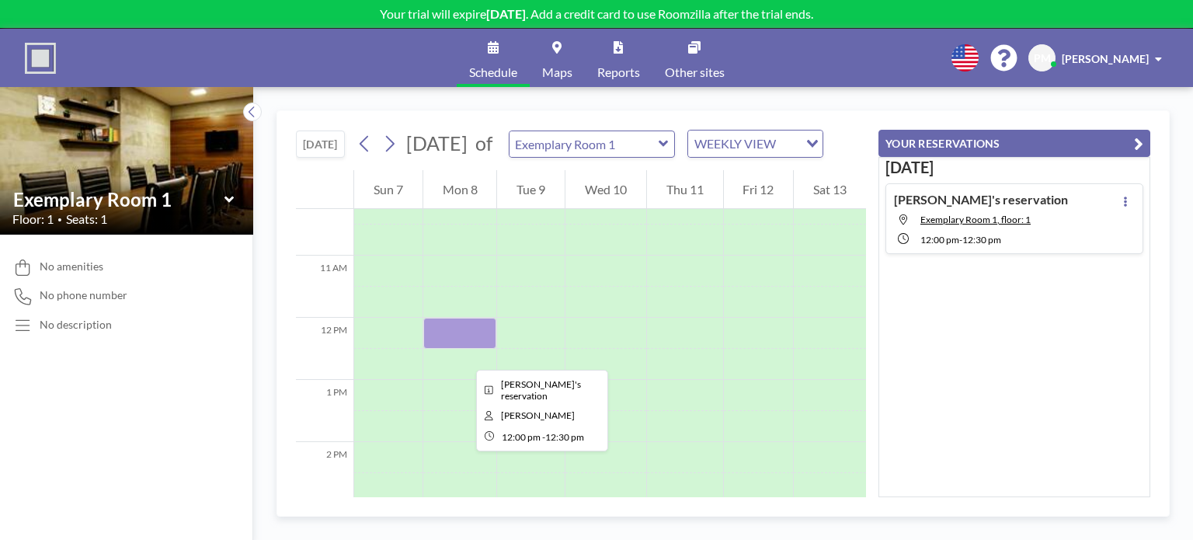
click at [464, 349] on div at bounding box center [460, 333] width 74 height 31
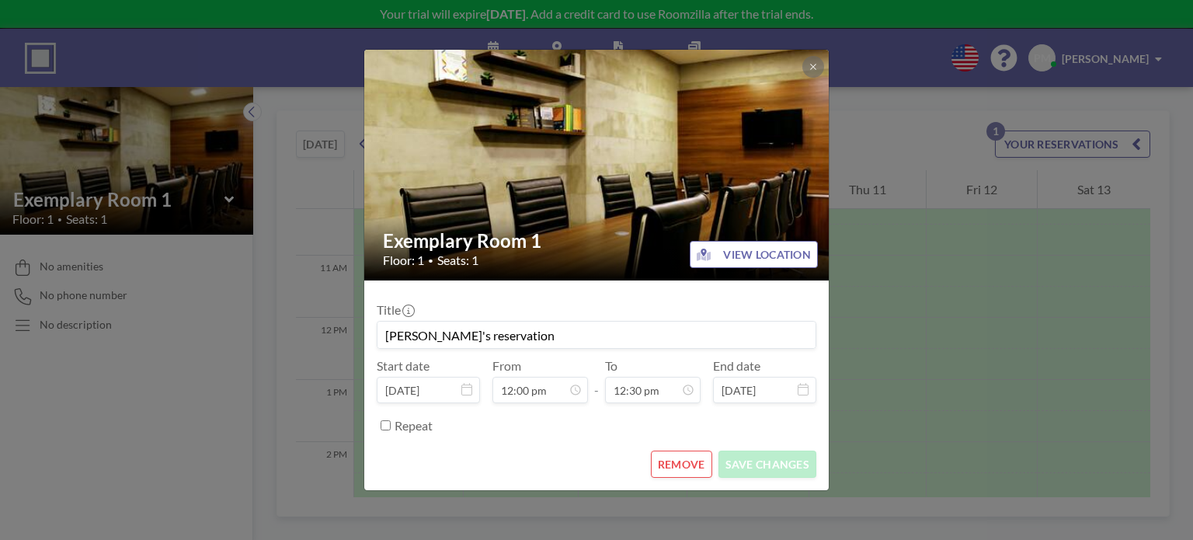
scroll to position [691, 0]
click at [907, 310] on div "Exemplary Room 1 Floor: 1 • Seats: 1 VIEW LOCATION Title Peter's reservation St…" at bounding box center [596, 270] width 1193 height 540
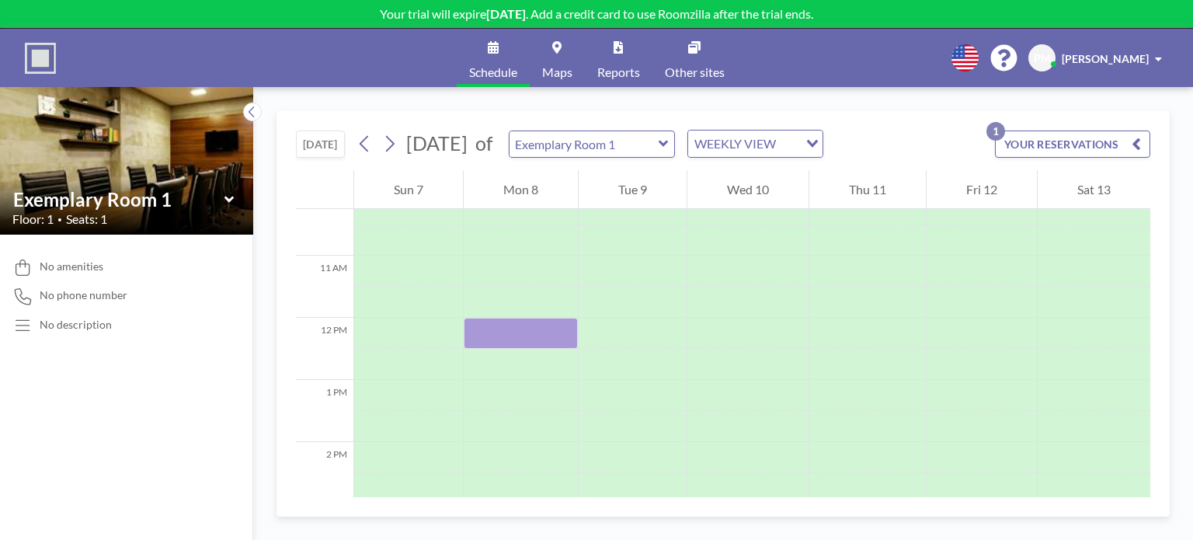
click at [562, 77] on span "Maps" at bounding box center [557, 72] width 30 height 12
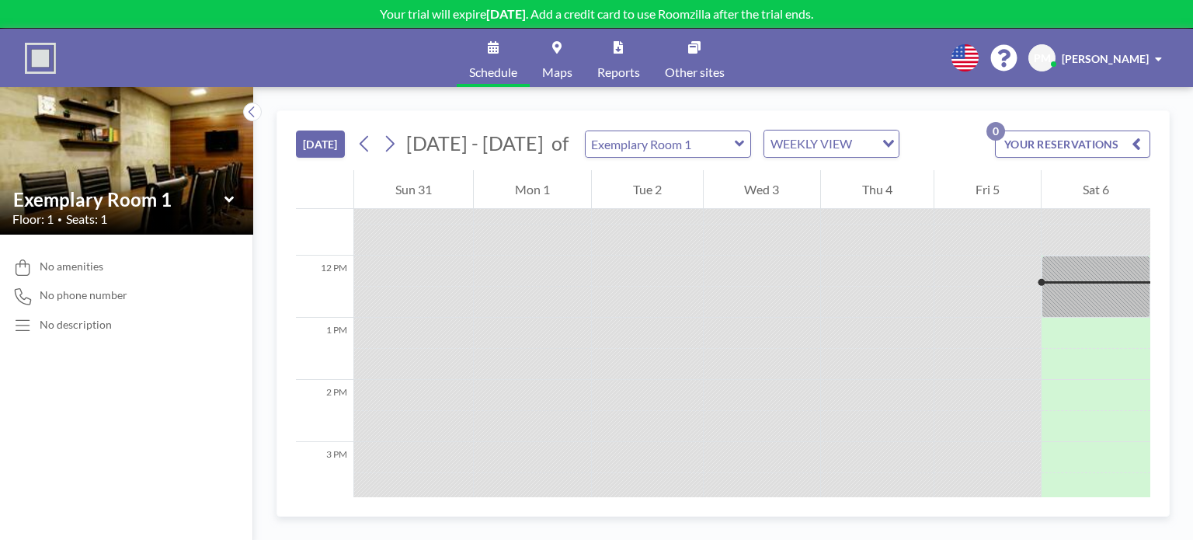
scroll to position [715, 0]
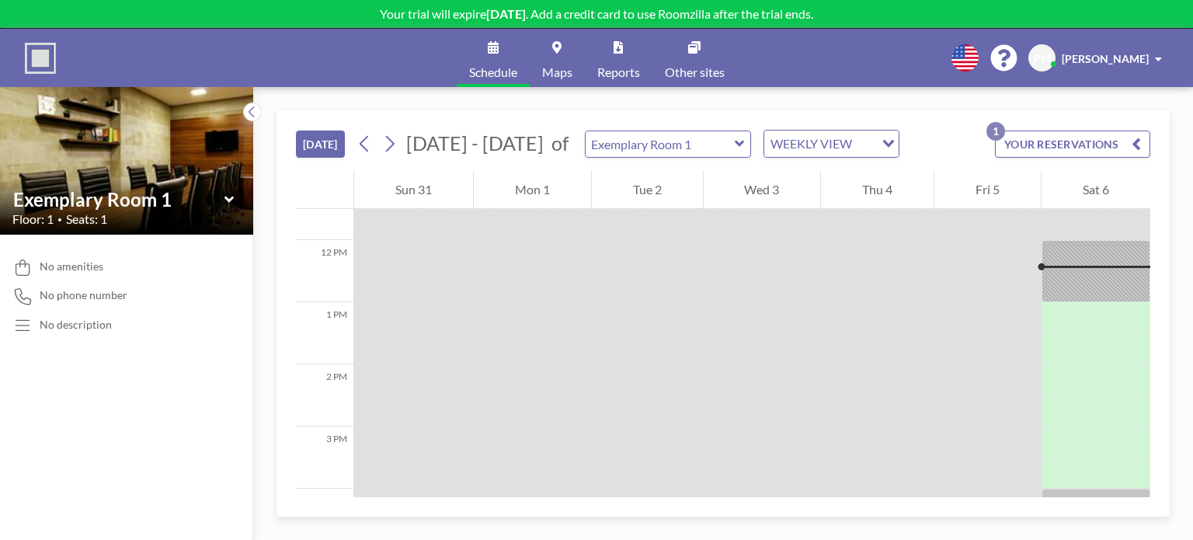
click at [1011, 139] on button "YOUR RESERVATIONS 1" at bounding box center [1072, 144] width 155 height 27
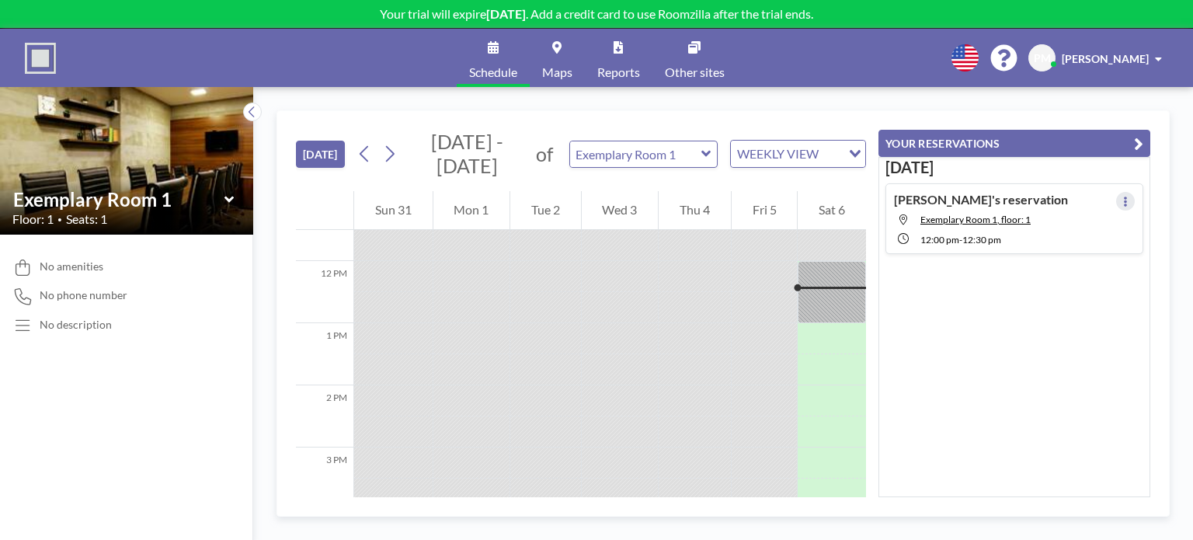
click at [1116, 197] on button at bounding box center [1125, 201] width 19 height 19
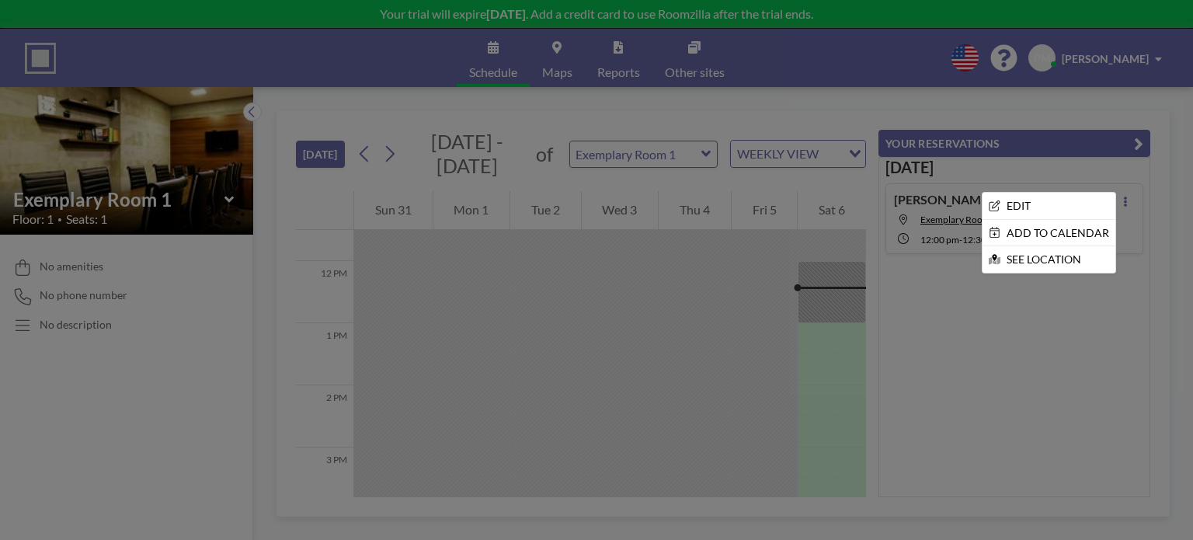
click at [988, 106] on div at bounding box center [596, 270] width 1193 height 540
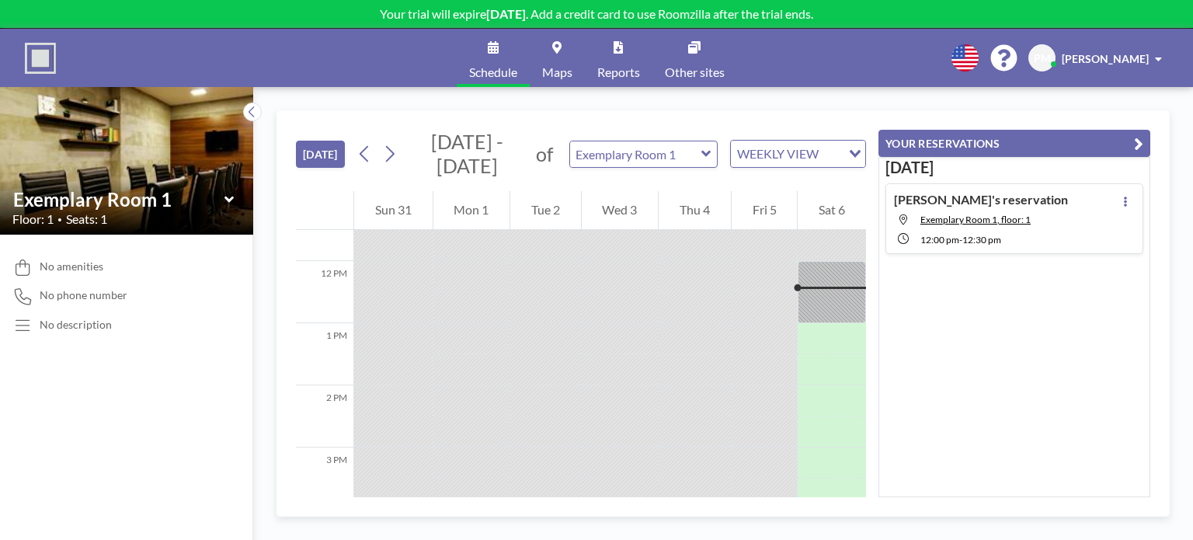
click at [310, 151] on button "[DATE]" at bounding box center [320, 154] width 49 height 27
click at [256, 111] on icon at bounding box center [252, 112] width 10 height 16
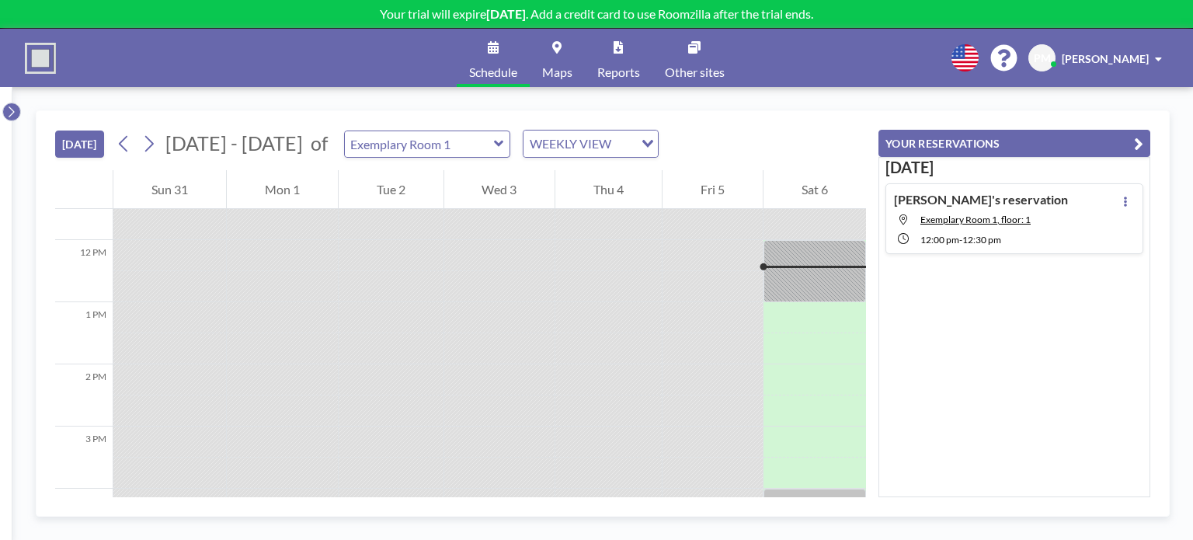
click at [11, 111] on icon at bounding box center [11, 112] width 10 height 16
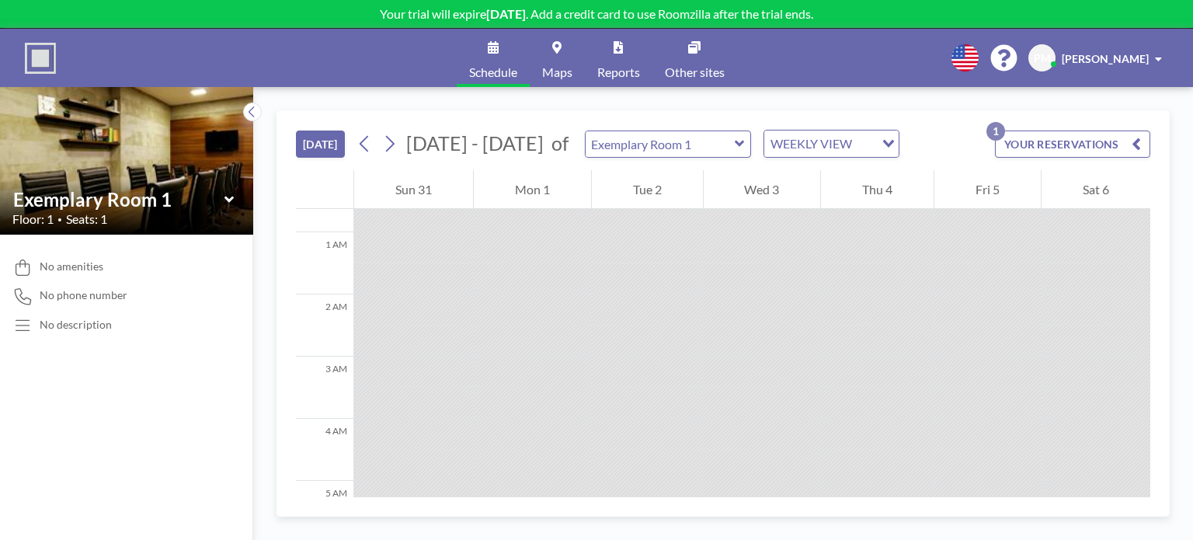
scroll to position [0, 0]
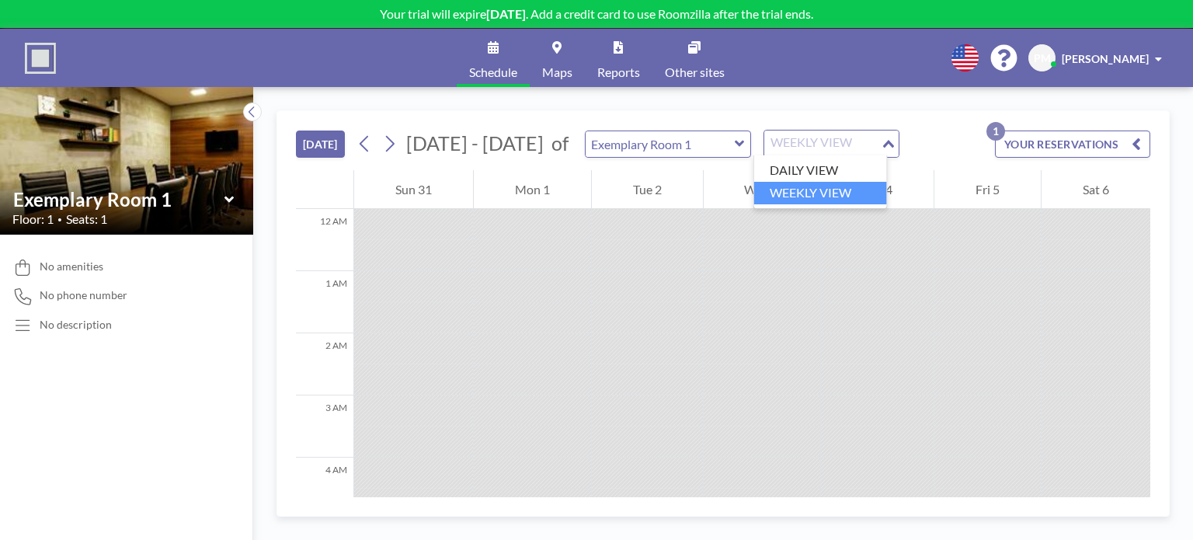
click at [868, 132] on div "WEEKLY VIEW Loading..." at bounding box center [831, 144] width 134 height 26
click at [806, 170] on li "DAILY VIEW" at bounding box center [820, 170] width 133 height 23
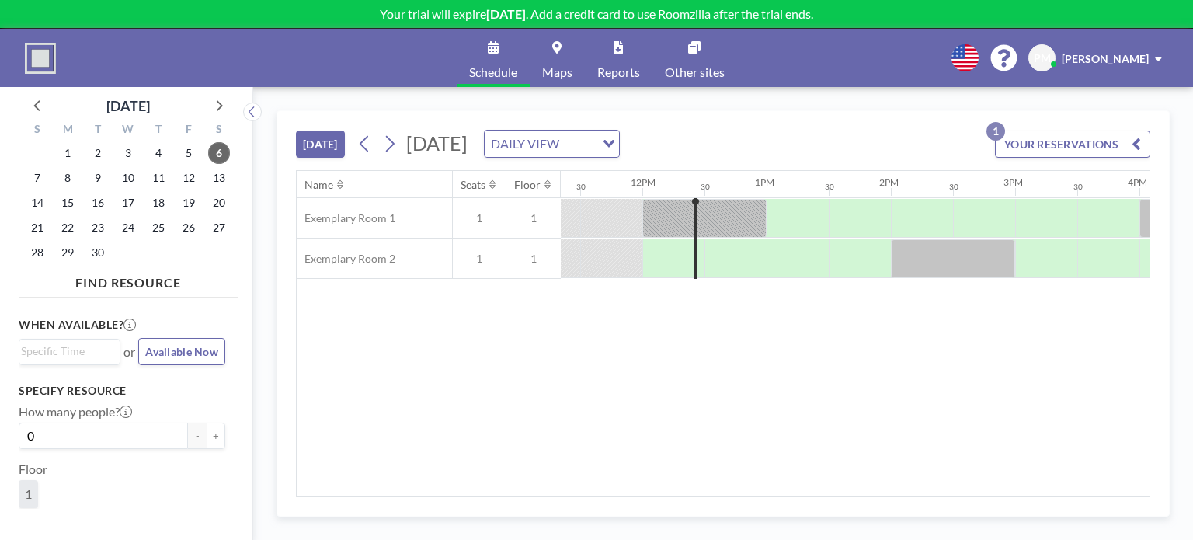
scroll to position [0, 1429]
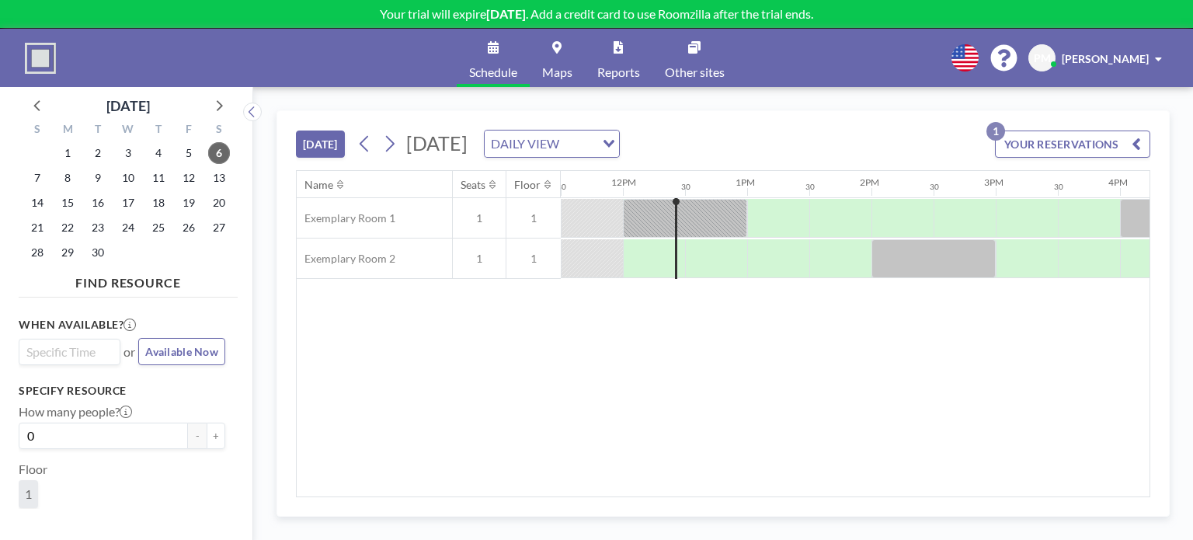
click at [71, 343] on input "Search for option" at bounding box center [66, 352] width 90 height 19
click at [58, 378] on li "12:30 pm" at bounding box center [69, 379] width 99 height 25
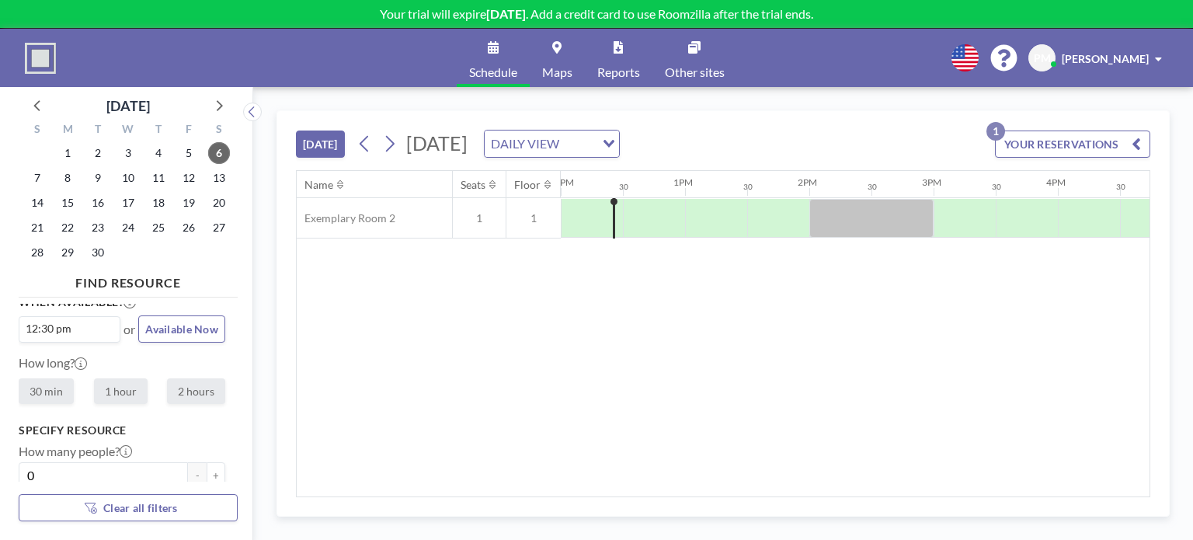
scroll to position [0, 0]
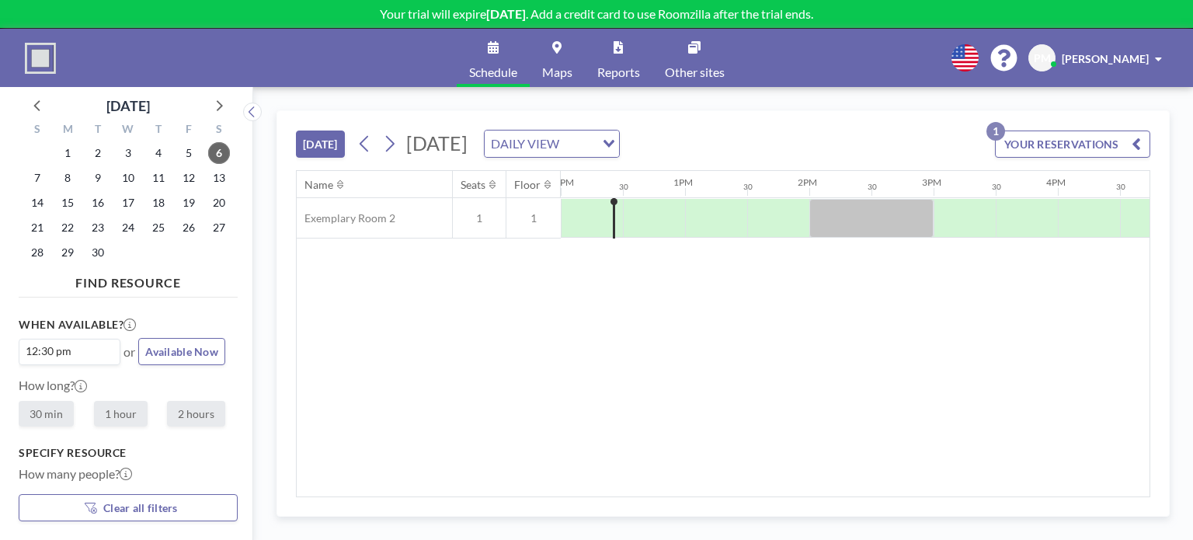
click at [43, 417] on label "30 min" at bounding box center [46, 414] width 55 height 26
radio input "true"
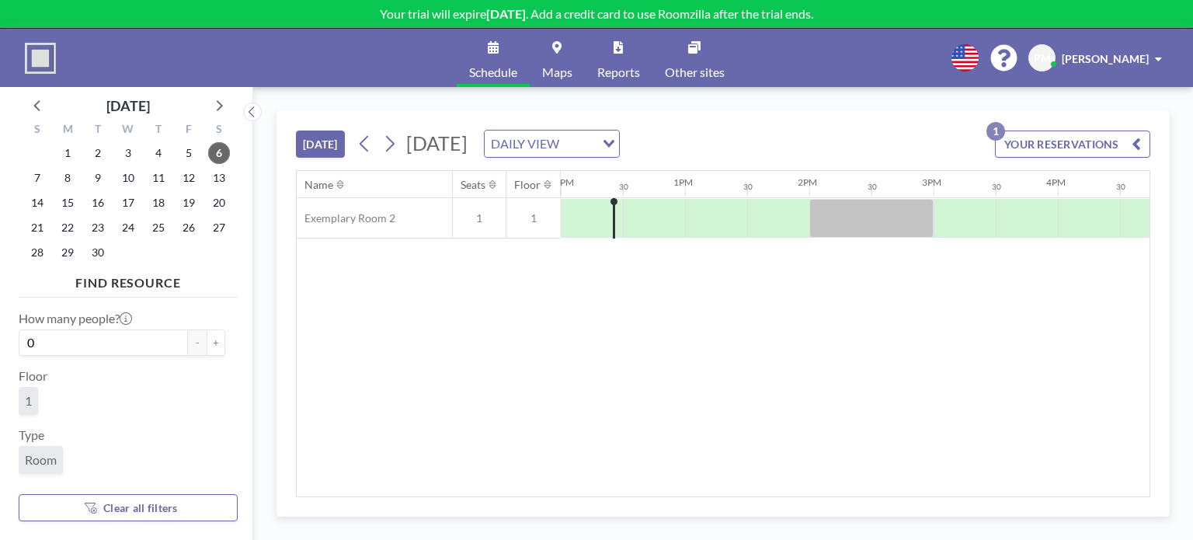
scroll to position [78, 0]
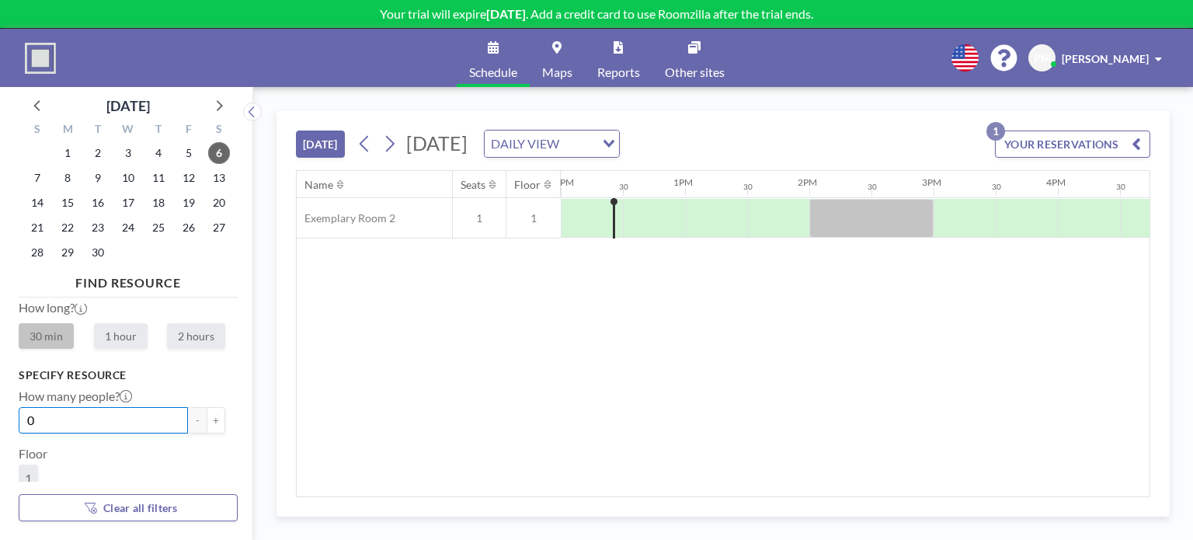
click at [131, 414] on input "0" at bounding box center [103, 420] width 169 height 26
click at [207, 420] on button "+" at bounding box center [216, 420] width 19 height 26
type input "1"
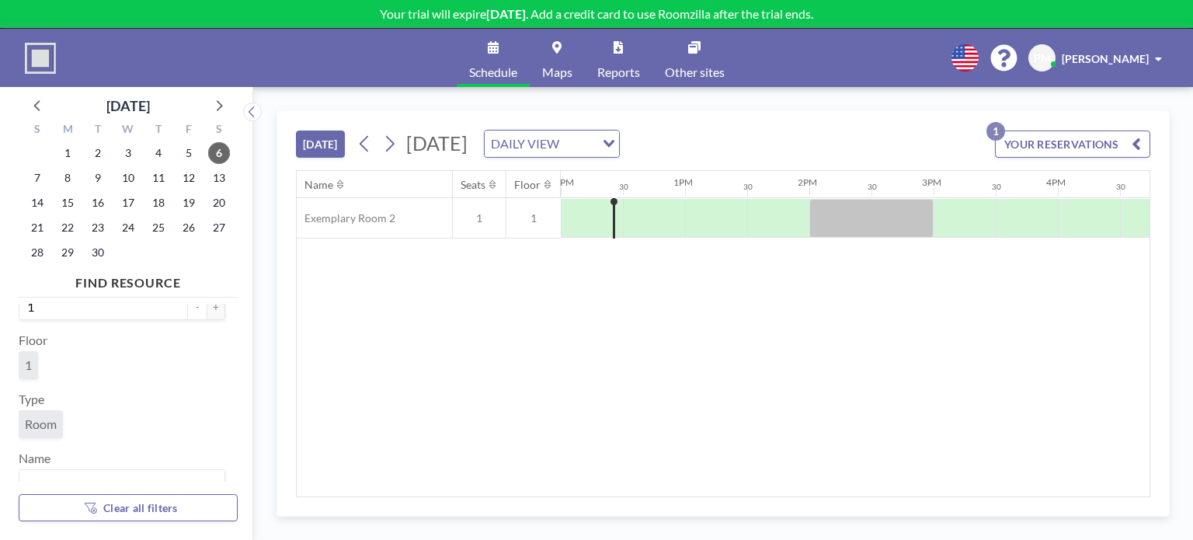
scroll to position [210, 0]
click at [37, 412] on span "Room" at bounding box center [41, 406] width 44 height 28
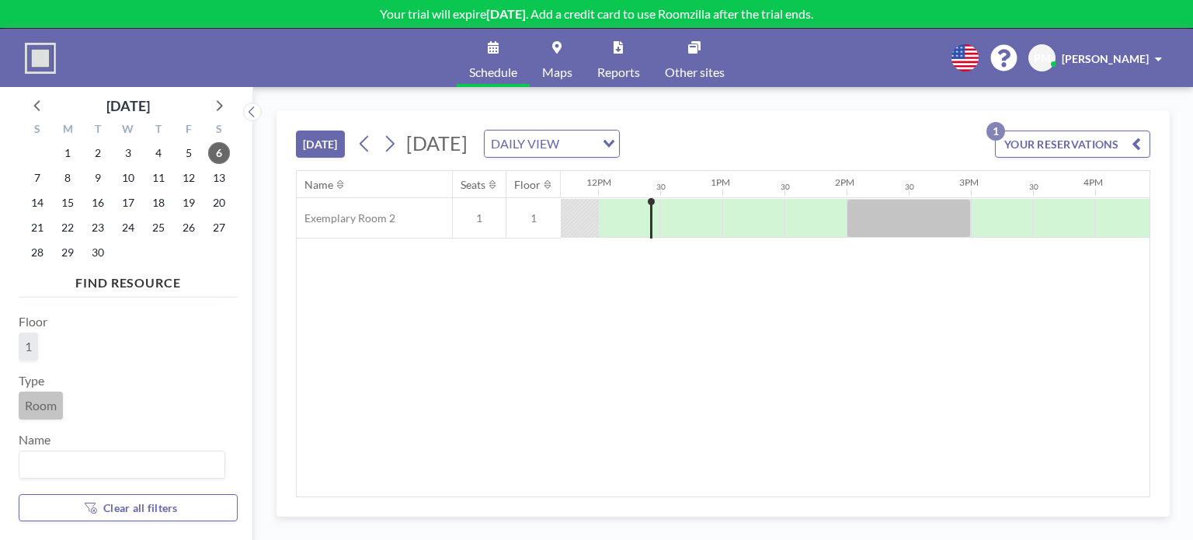
scroll to position [0, 1491]
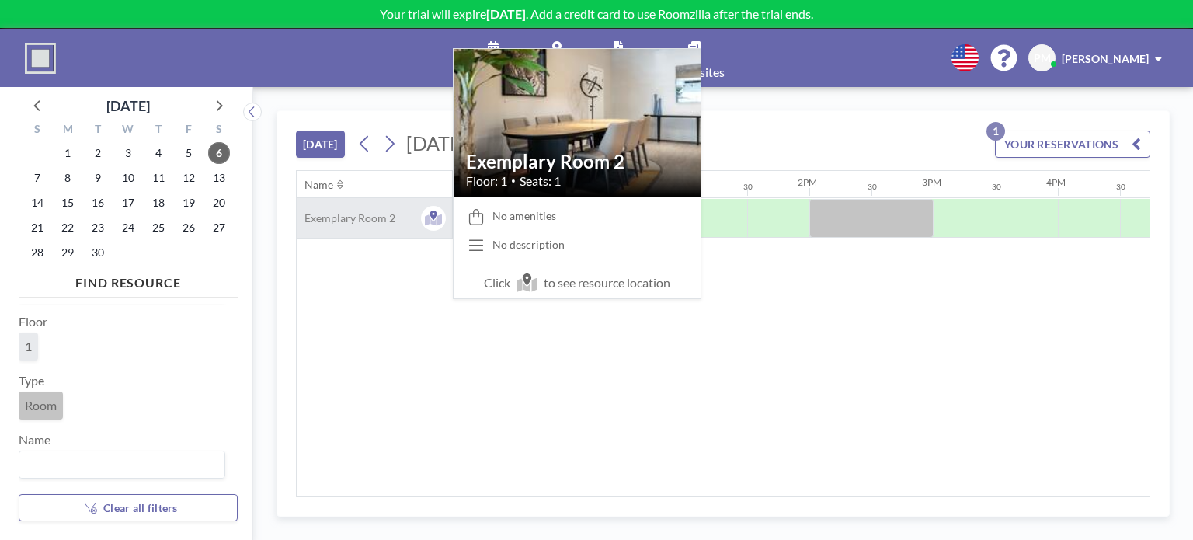
click at [360, 228] on div "Exemplary Room 2" at bounding box center [374, 218] width 155 height 40
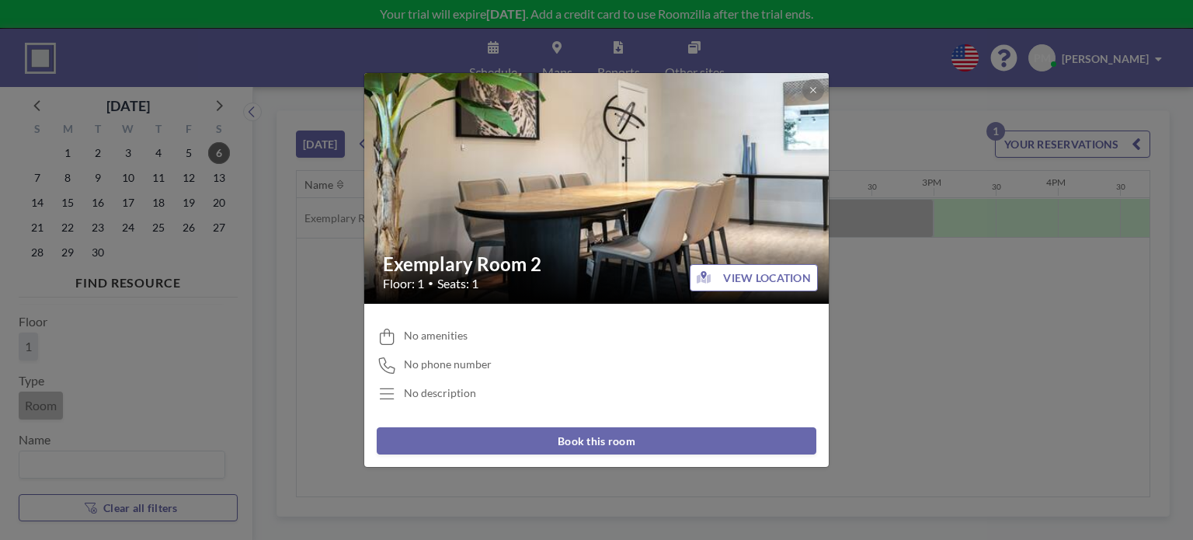
click at [142, 400] on div "Exemplary Room 2 Floor: 1 • Seats: 1 VIEW LOCATION No amenities No phone number…" at bounding box center [596, 270] width 1193 height 540
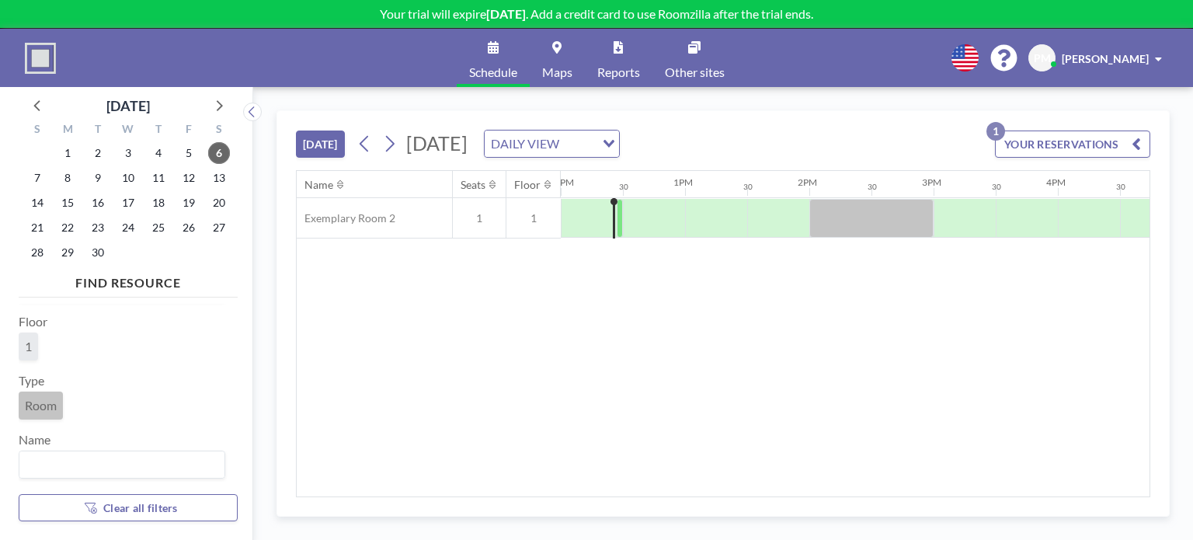
click at [68, 454] on input "Search for option" at bounding box center [118, 464] width 195 height 20
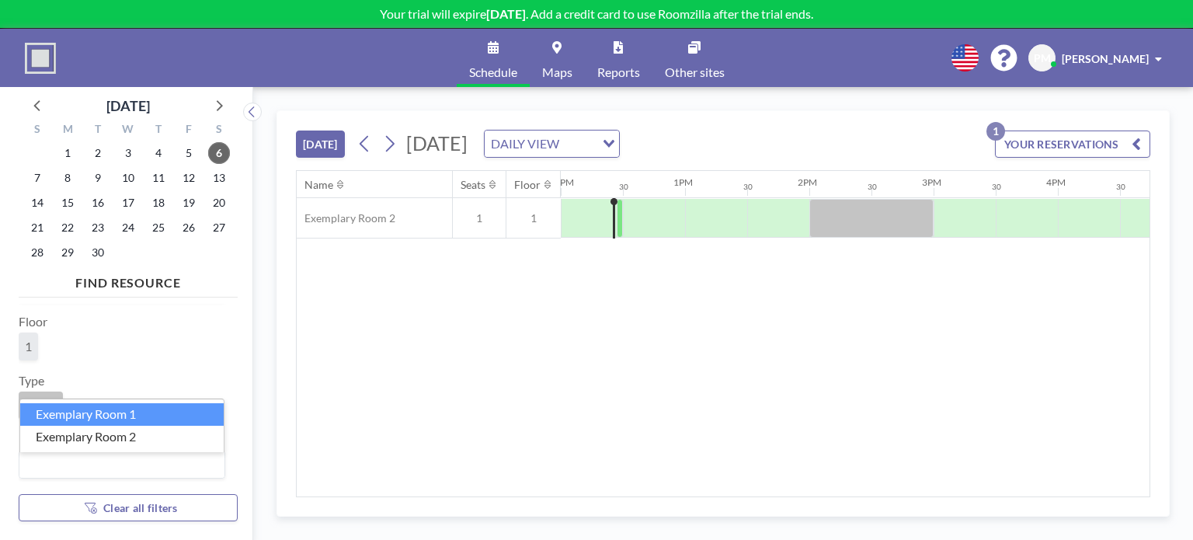
click at [77, 416] on li "Exemplary Room 1" at bounding box center [122, 414] width 204 height 23
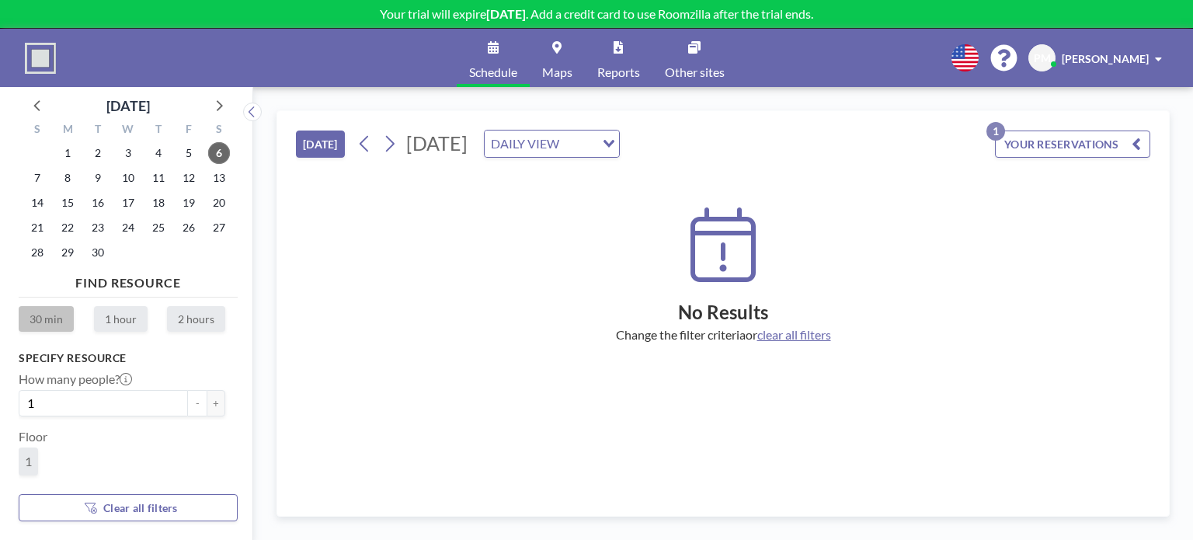
scroll to position [0, 0]
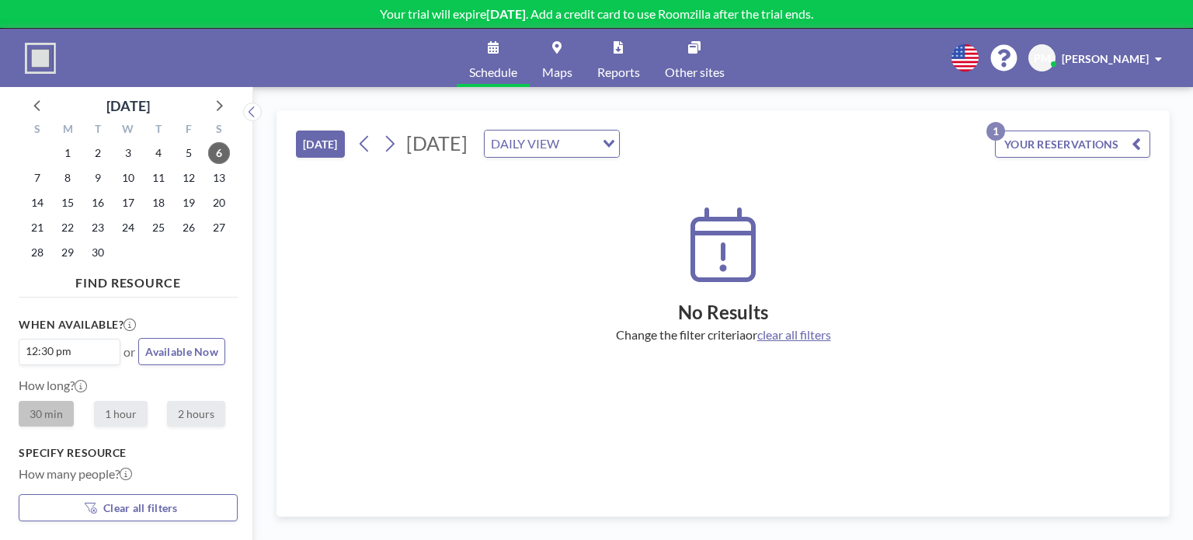
click at [169, 350] on span "Available Now" at bounding box center [181, 351] width 73 height 13
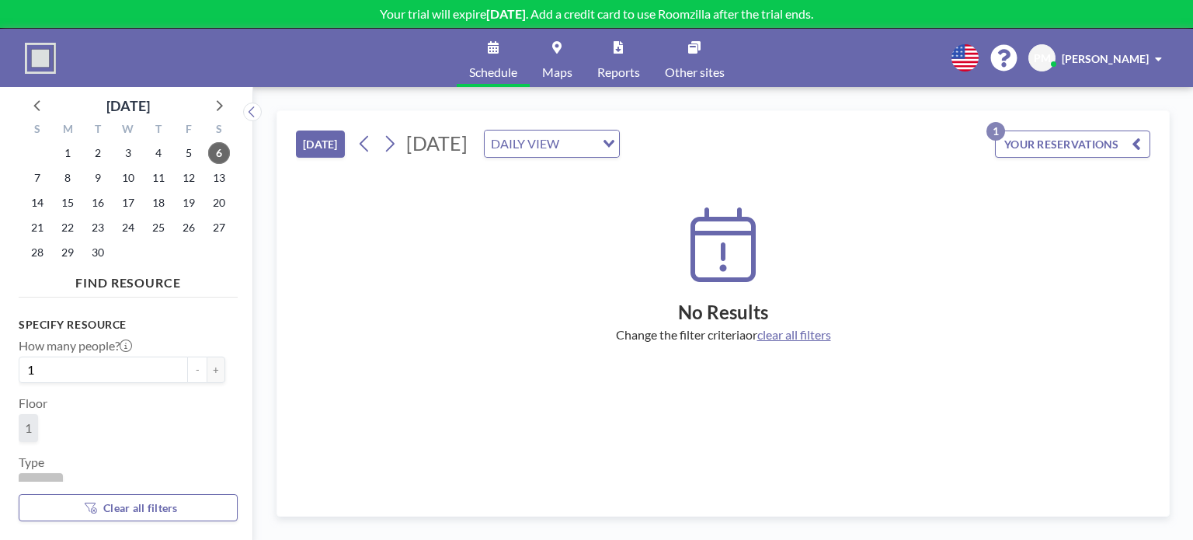
scroll to position [210, 0]
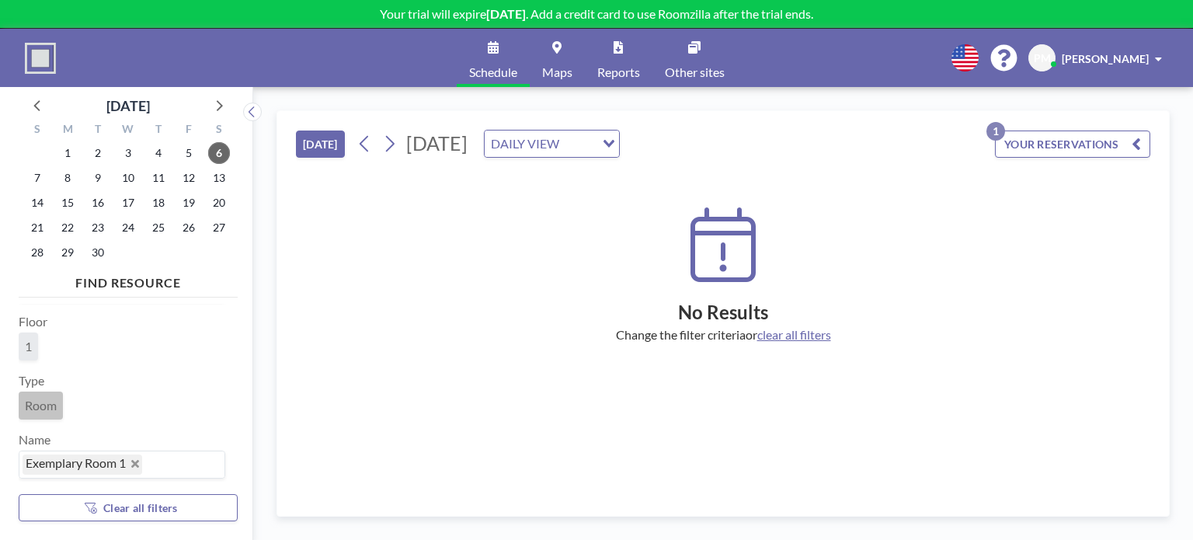
click at [33, 401] on span "Room" at bounding box center [41, 406] width 32 height 16
click at [40, 103] on icon at bounding box center [38, 105] width 20 height 20
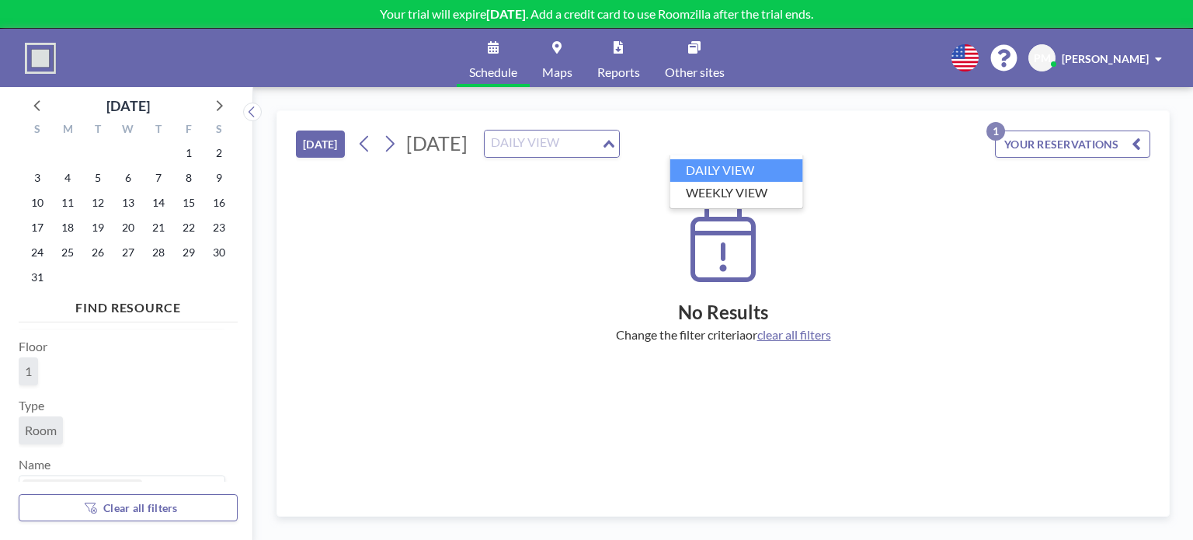
click at [601, 141] on div "DAILY VIEW" at bounding box center [543, 142] width 117 height 23
click at [705, 186] on li "WEEKLY VIEW" at bounding box center [736, 193] width 133 height 23
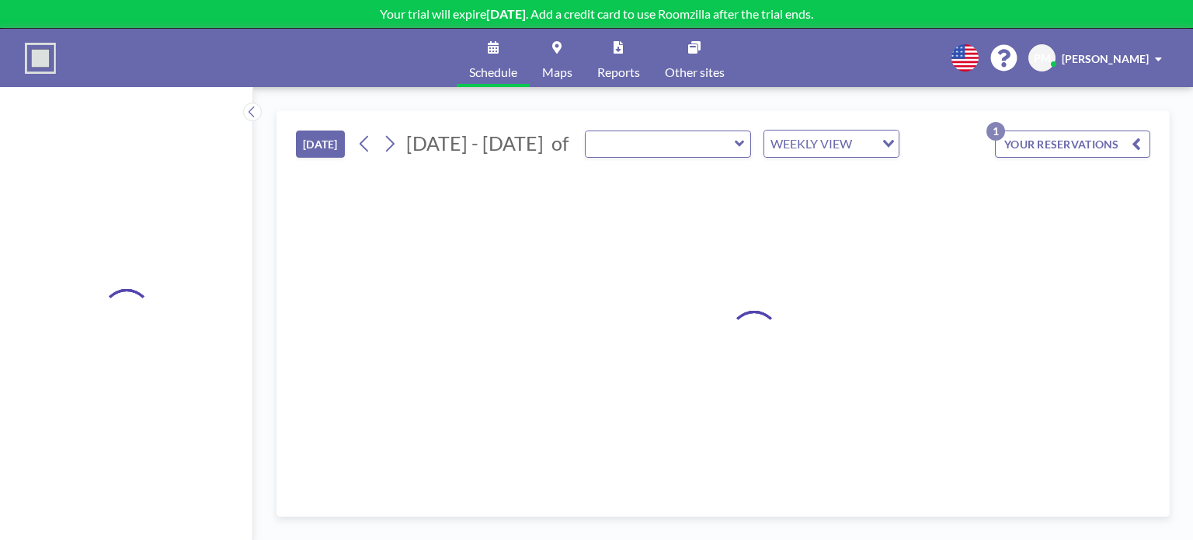
type input "Exemplary Room 1"
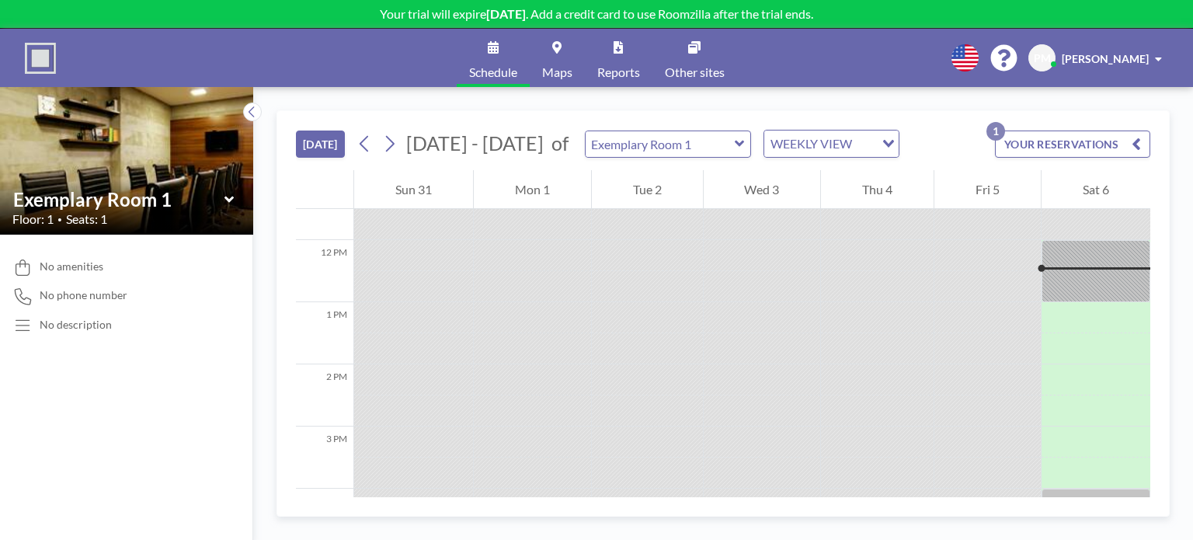
scroll to position [559, 0]
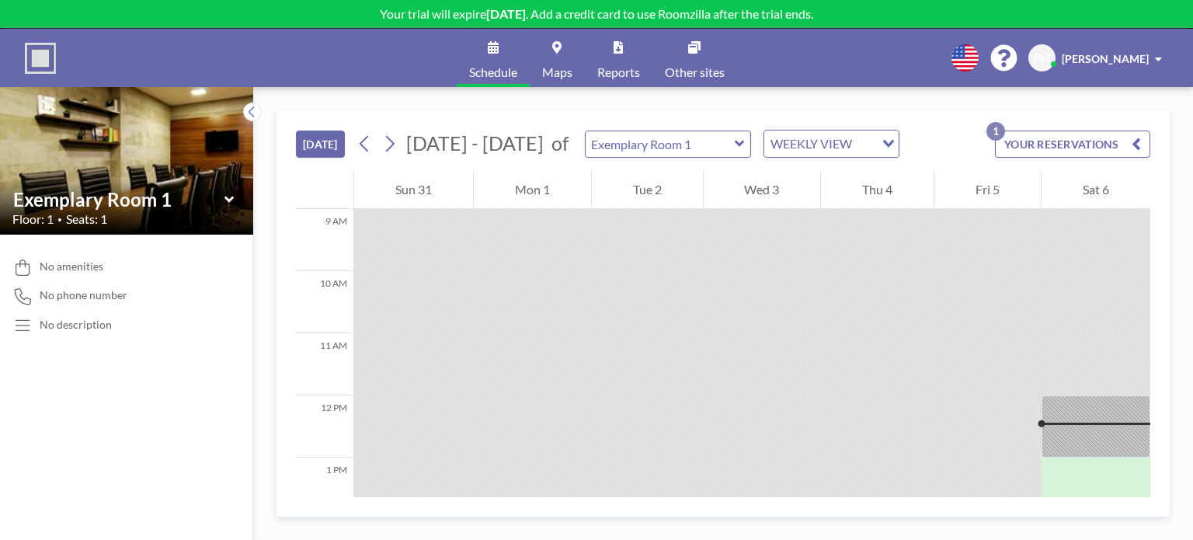
click at [546, 226] on div at bounding box center [532, 224] width 117 height 31
click at [409, 214] on div at bounding box center [413, 224] width 119 height 31
click at [141, 184] on div "Exemplary Room 1 Floor: 1 • Seats: 1" at bounding box center [126, 206] width 253 height 55
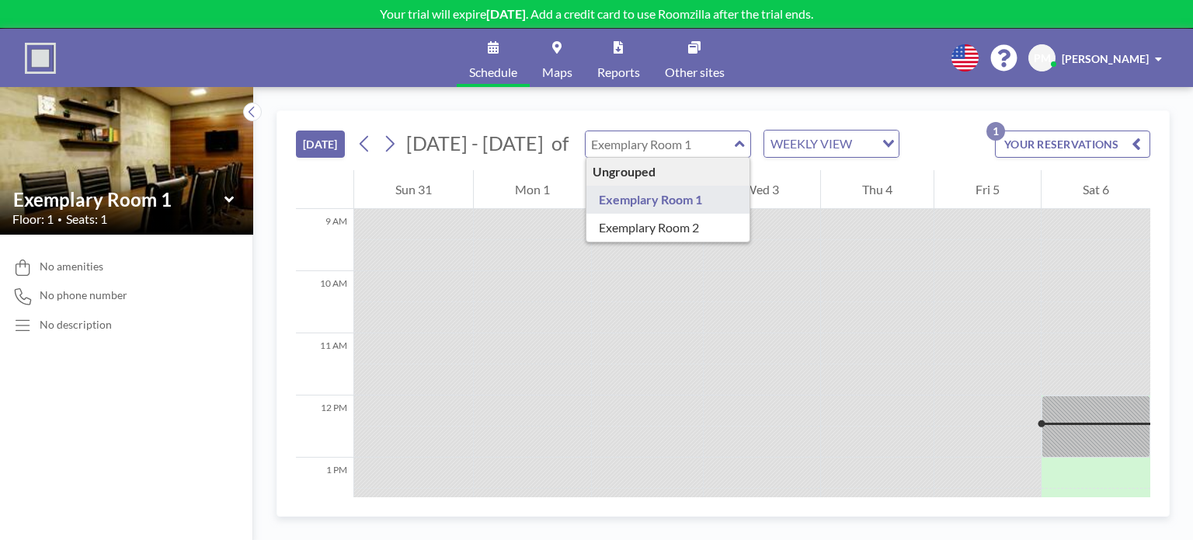
click at [693, 148] on input "text" at bounding box center [660, 144] width 149 height 26
type input "Exemplary Room 2"
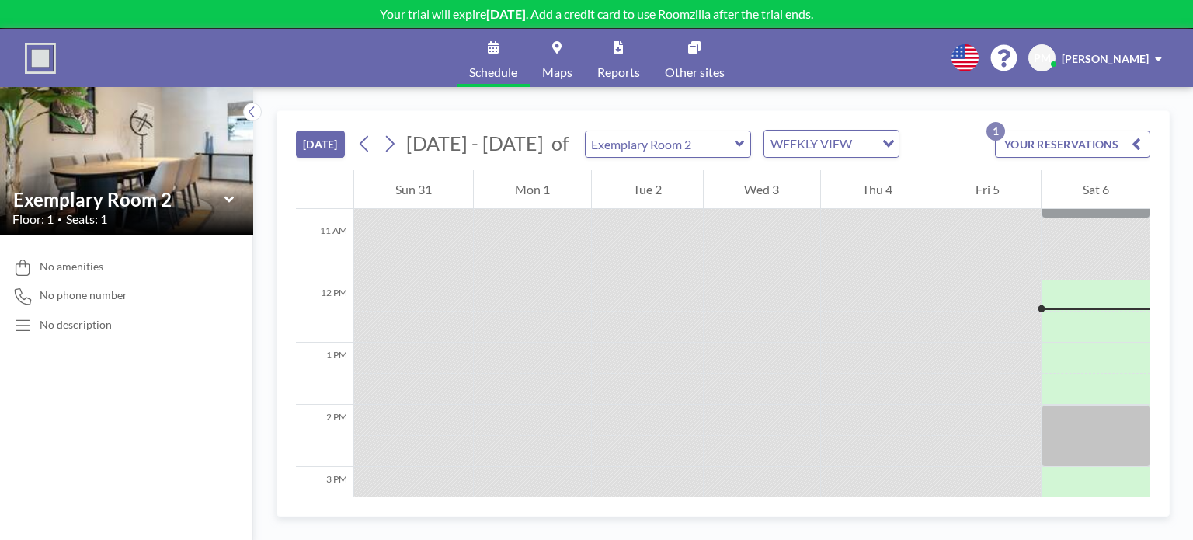
scroll to position [715, 0]
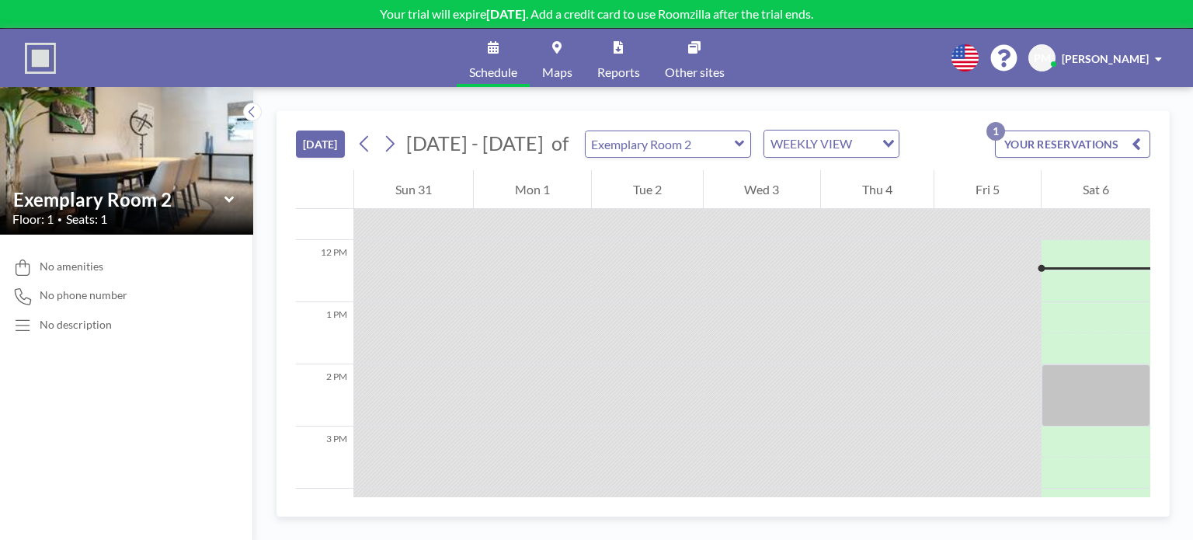
click at [323, 136] on button "[DATE]" at bounding box center [320, 144] width 49 height 27
click at [43, 56] on img at bounding box center [40, 58] width 31 height 31
click at [495, 72] on span "Schedule" at bounding box center [493, 72] width 48 height 12
click at [493, 78] on span "Schedule" at bounding box center [493, 72] width 48 height 12
click at [550, 78] on span "Maps" at bounding box center [557, 72] width 30 height 12
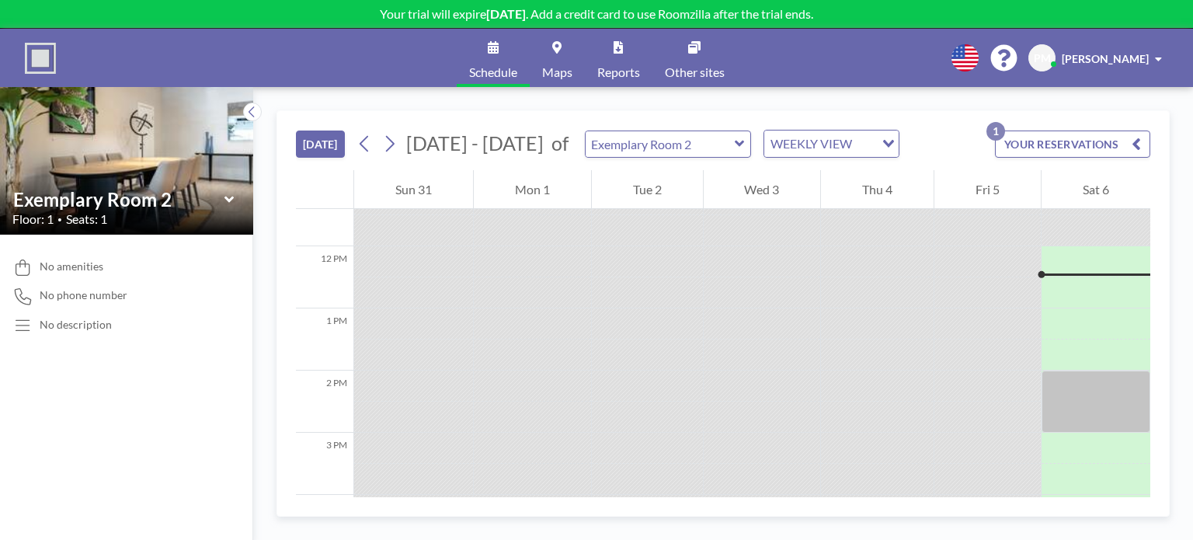
scroll to position [715, 0]
click at [820, 139] on div "WEEKLY VIEW" at bounding box center [819, 142] width 110 height 23
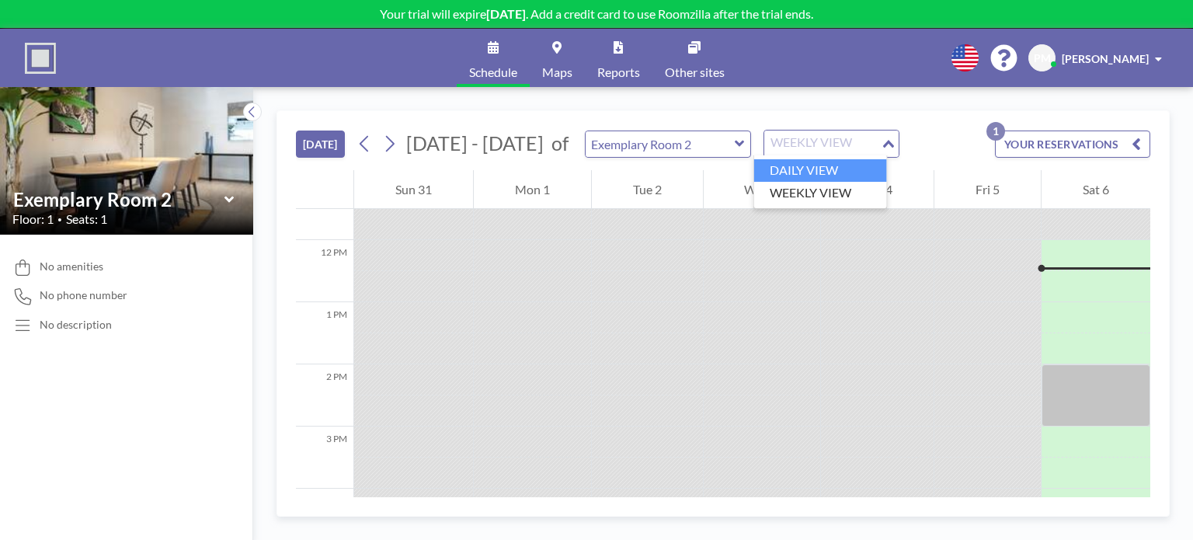
click at [805, 169] on li "DAILY VIEW" at bounding box center [820, 170] width 133 height 23
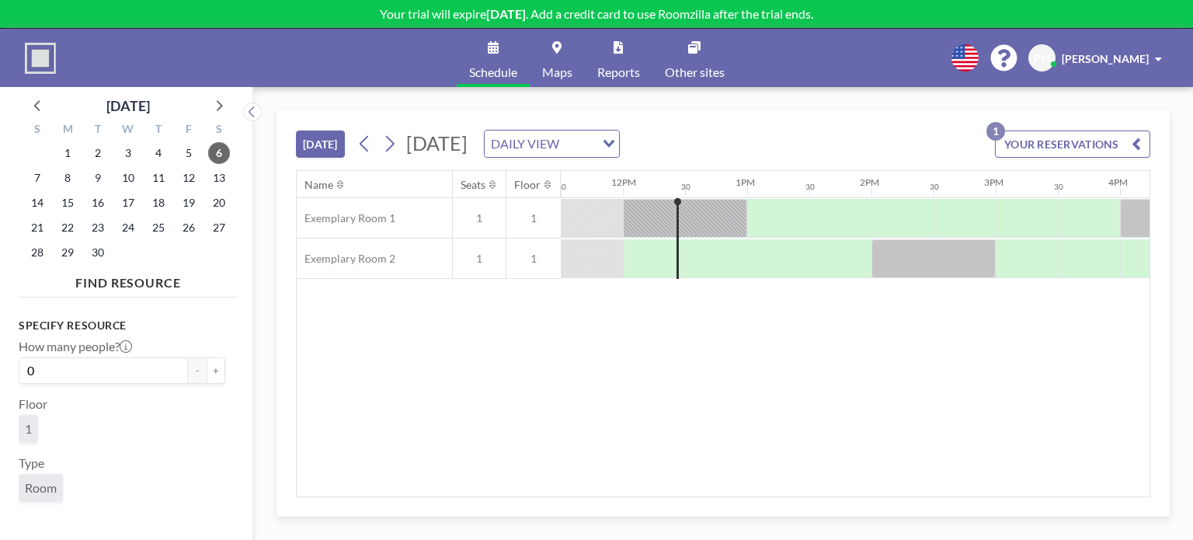
scroll to position [121, 0]
click at [44, 426] on span "Room" at bounding box center [41, 432] width 32 height 16
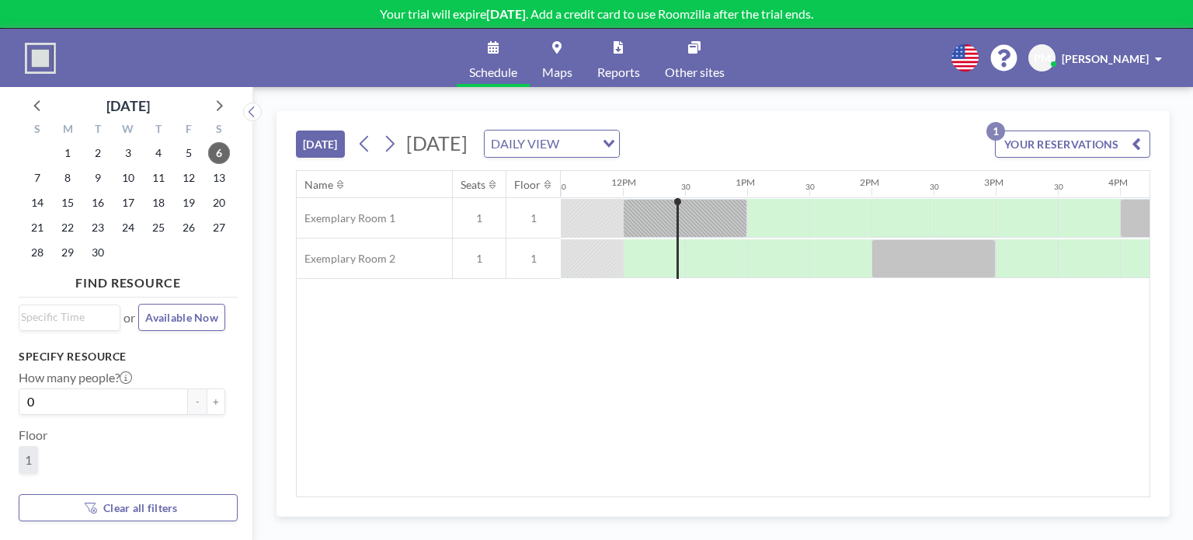
scroll to position [0, 0]
